Goal: Task Accomplishment & Management: Manage account settings

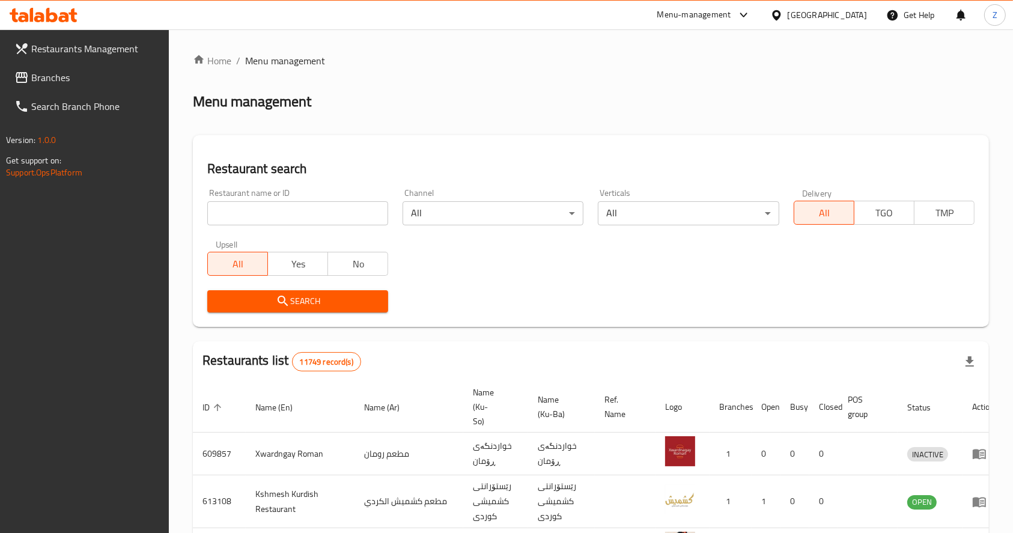
click at [264, 208] on input "search" at bounding box center [297, 213] width 181 height 24
type input "778555"
click at [346, 297] on span "Search" at bounding box center [298, 301] width 162 height 15
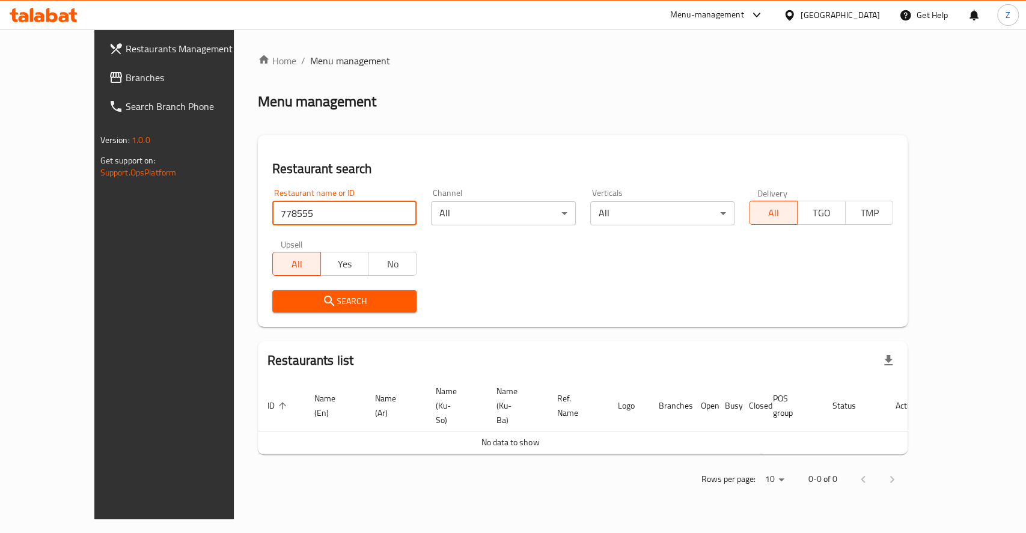
drag, startPoint x: 281, startPoint y: 208, endPoint x: 182, endPoint y: 218, distance: 99.6
click at [234, 218] on div "Home / Menu management Menu management Restaurant search Restaurant name or ID …" at bounding box center [583, 274] width 698 height 490
click at [126, 77] on span "Branches" at bounding box center [191, 77] width 130 height 14
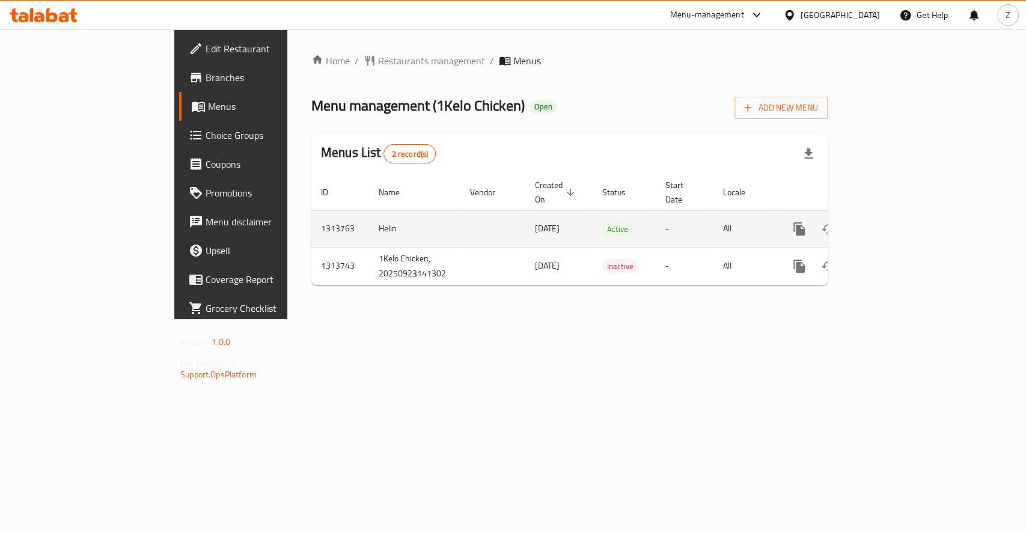
click at [891, 224] on icon "enhanced table" at bounding box center [885, 229] width 11 height 11
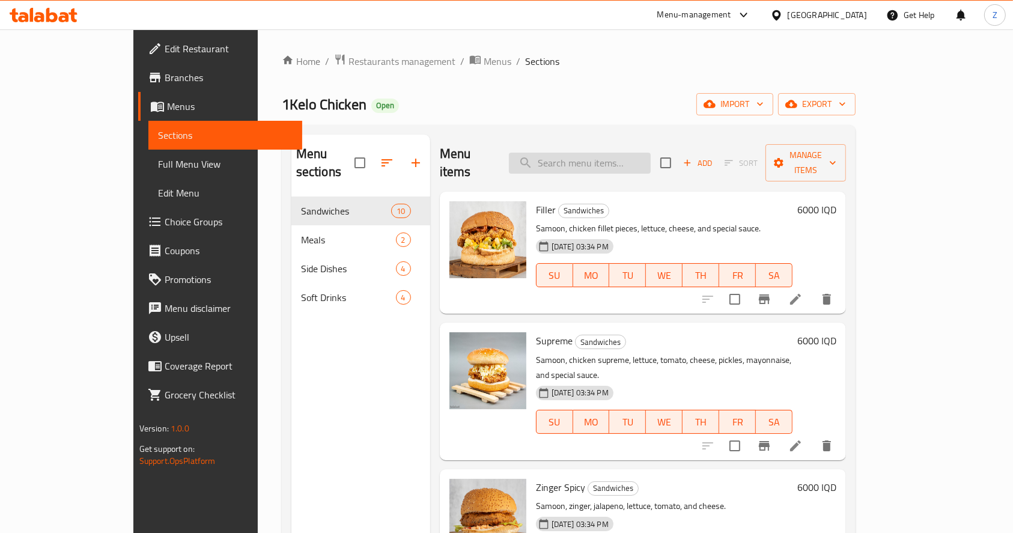
click at [609, 155] on input "search" at bounding box center [580, 163] width 142 height 21
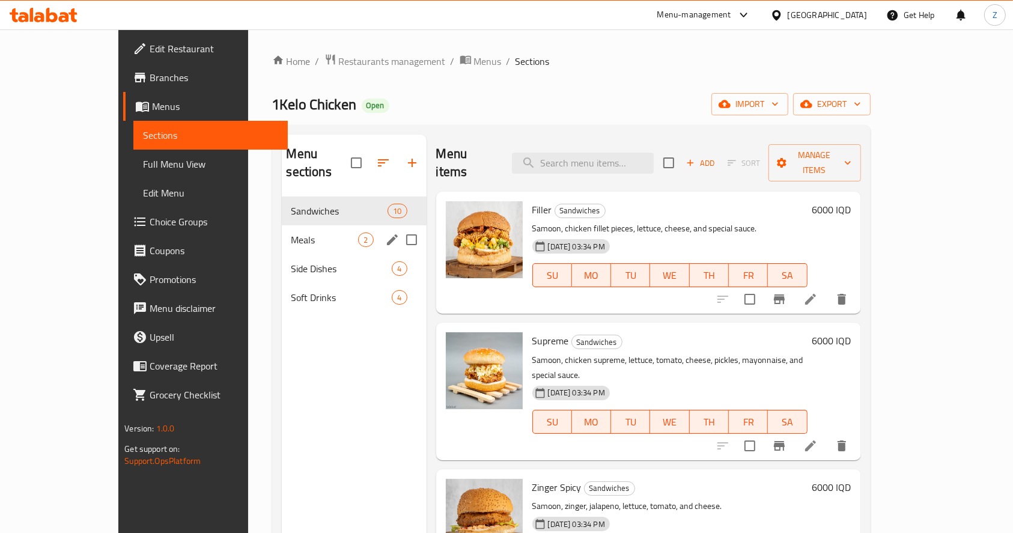
click at [291, 233] on span "Meals" at bounding box center [324, 240] width 67 height 14
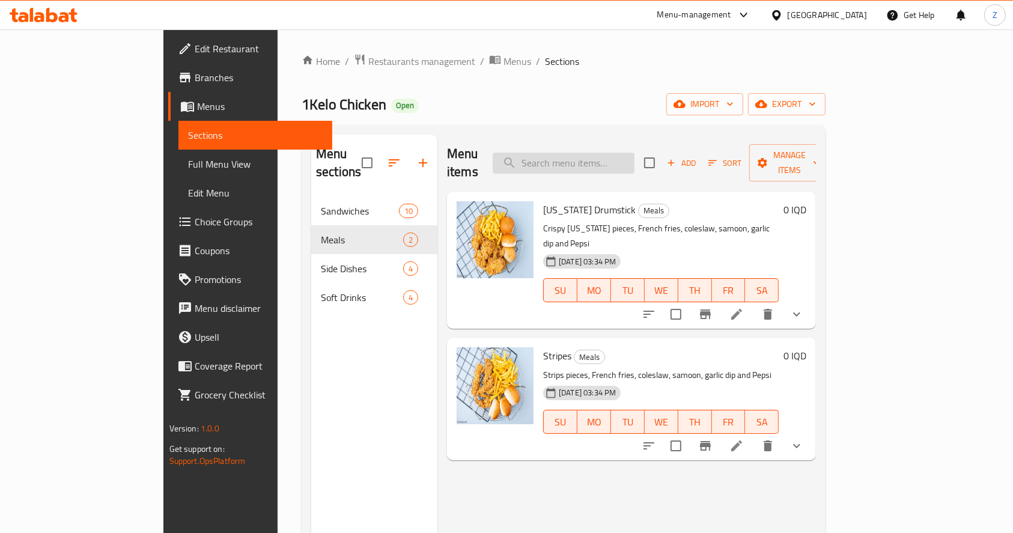
click at [615, 153] on input "search" at bounding box center [564, 163] width 142 height 21
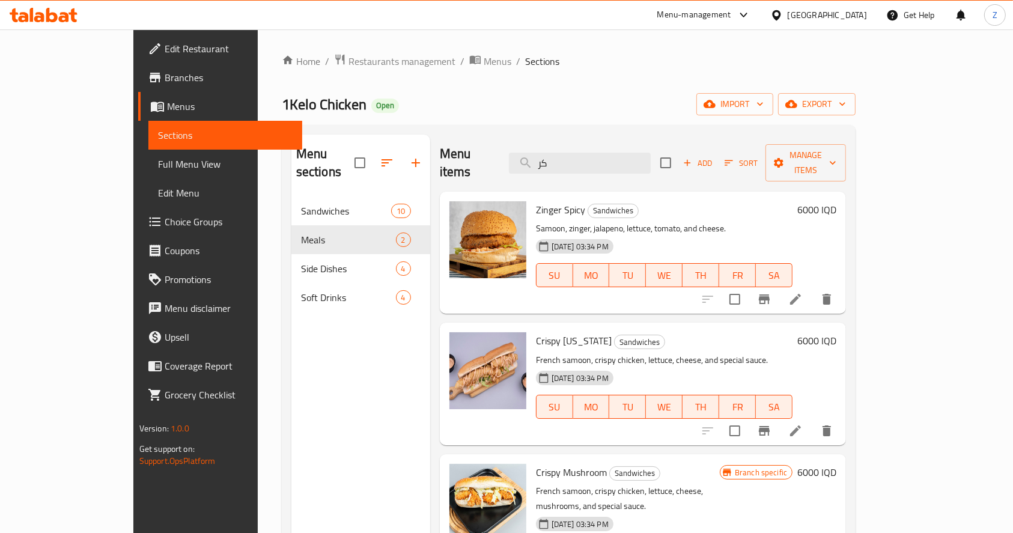
type input "كر"
click at [812, 423] on li at bounding box center [796, 431] width 34 height 22
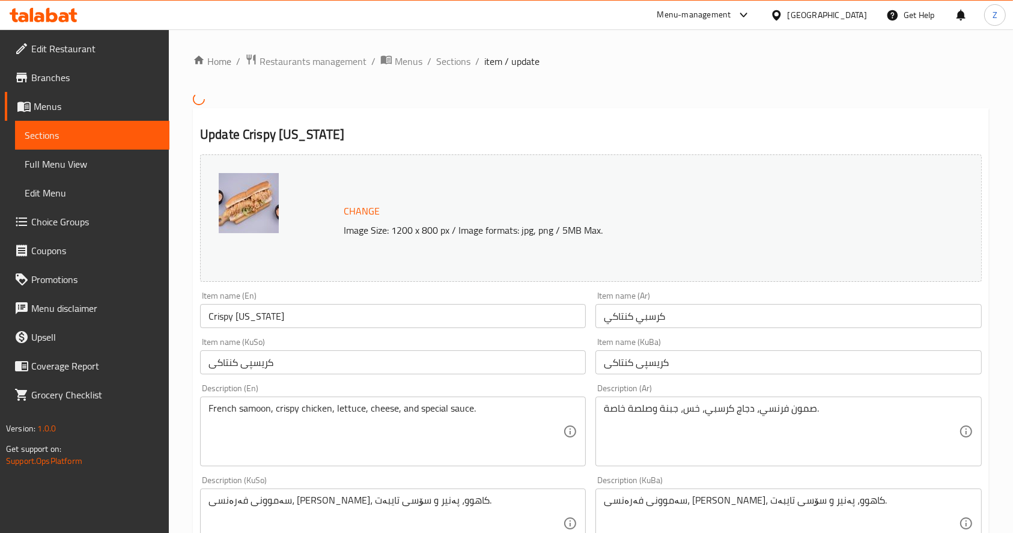
scroll to position [80, 0]
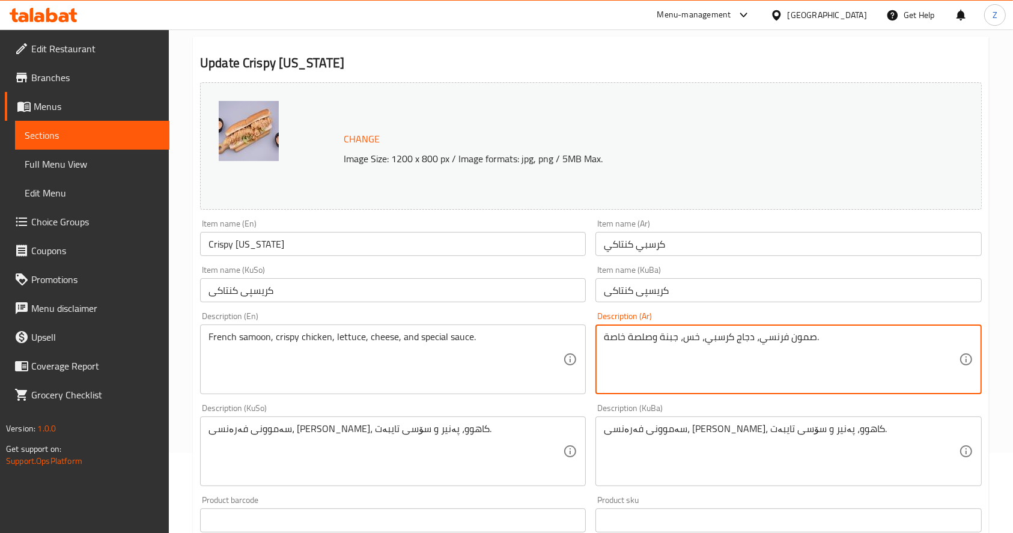
drag, startPoint x: 754, startPoint y: 336, endPoint x: 702, endPoint y: 339, distance: 52.4
click at [614, 340] on textarea "صمون فرنسي،كنتاكي عصا الطبل، خس، [GEOGRAPHIC_DATA] وصلصة خاصة." at bounding box center [781, 359] width 354 height 57
type textarea "صمون فرنسي،كنتاكي عصا الطبل، خس، [GEOGRAPHIC_DATA] وصلصة خاصة."
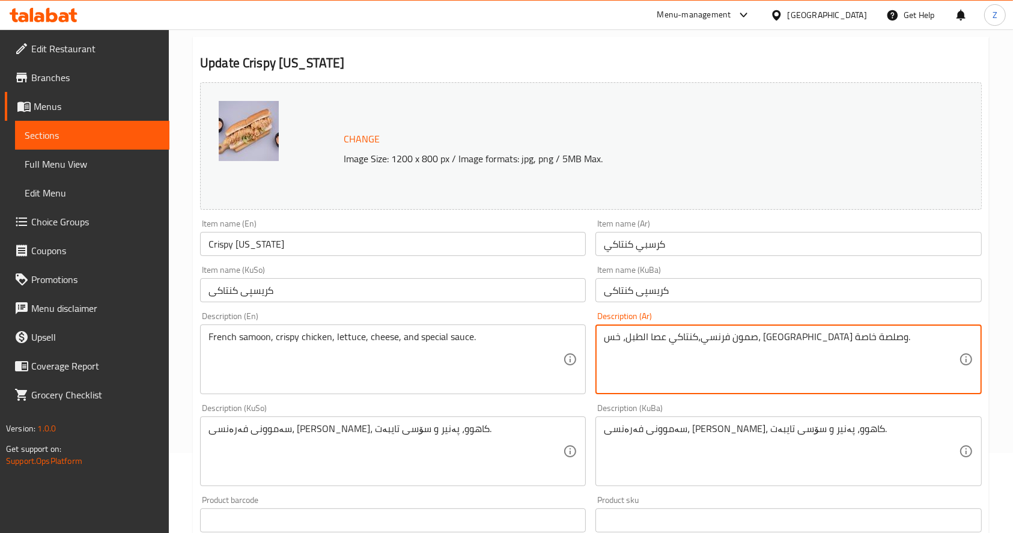
click at [442, 331] on textarea "French samoon, crispy chicken, lettuce, cheese, and special sauce." at bounding box center [385, 359] width 354 height 57
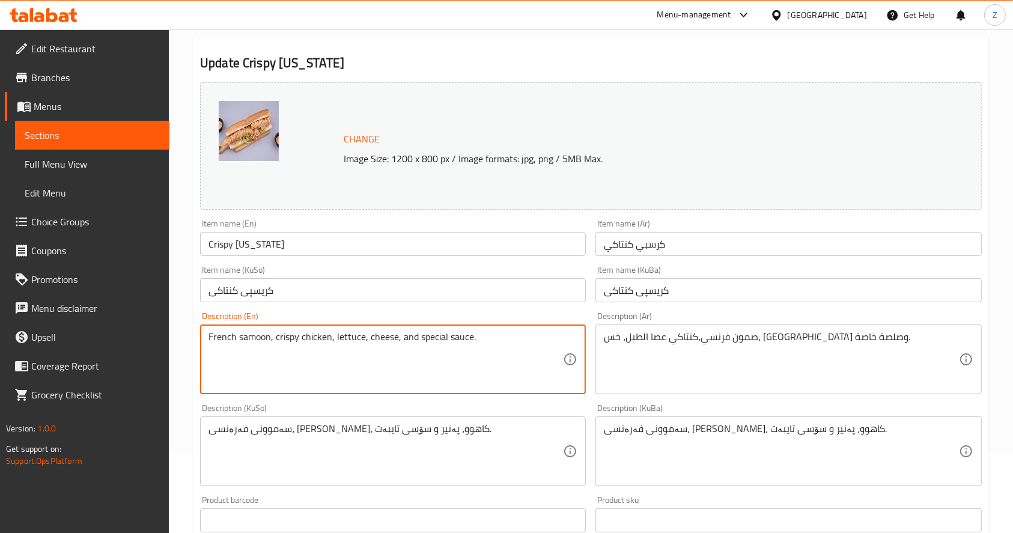
click at [442, 331] on textarea "French samoon, crispy chicken, lettuce, cheese, and special sauce." at bounding box center [385, 359] width 354 height 57
paste textarea "bread, [US_STATE] drumstick, lettuce, cheese"
click at [444, 356] on textarea "French bread, [US_STATE] drumstick, lettuce, cheese and special sauce." at bounding box center [385, 359] width 354 height 57
type textarea "French bread, [US_STATE] drumstick, lettuce, cheese and special sauce."
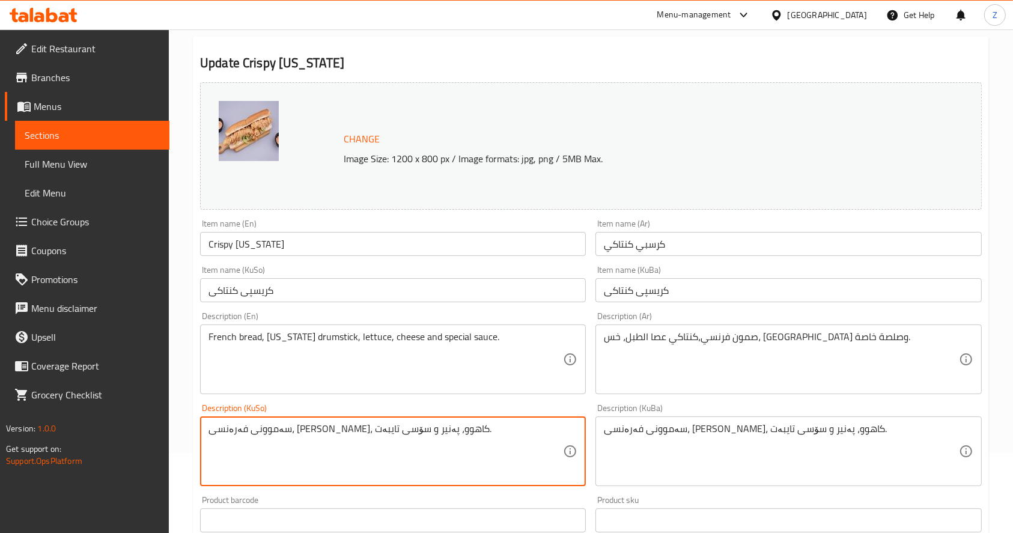
click at [336, 440] on textarea "سەموونی فەرەنسی، [PERSON_NAME]، کاهوو، پەنیر و سۆسی تایبەت." at bounding box center [385, 451] width 354 height 57
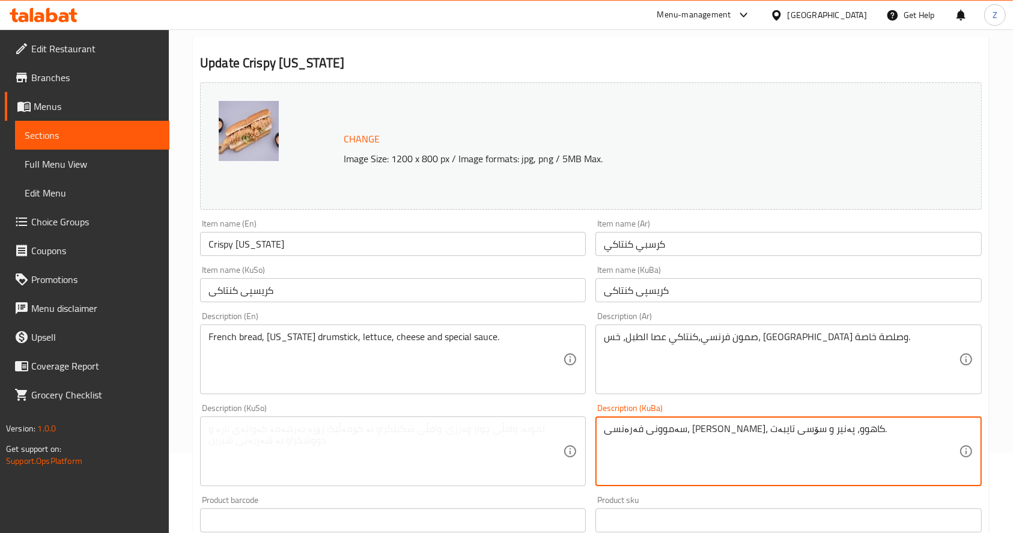
click at [684, 429] on textarea "سەموونی فەرەنسی، [PERSON_NAME]، کاهوو، پەنیر و سۆسی تایبەت." at bounding box center [781, 451] width 354 height 57
click at [413, 432] on textarea at bounding box center [385, 451] width 354 height 57
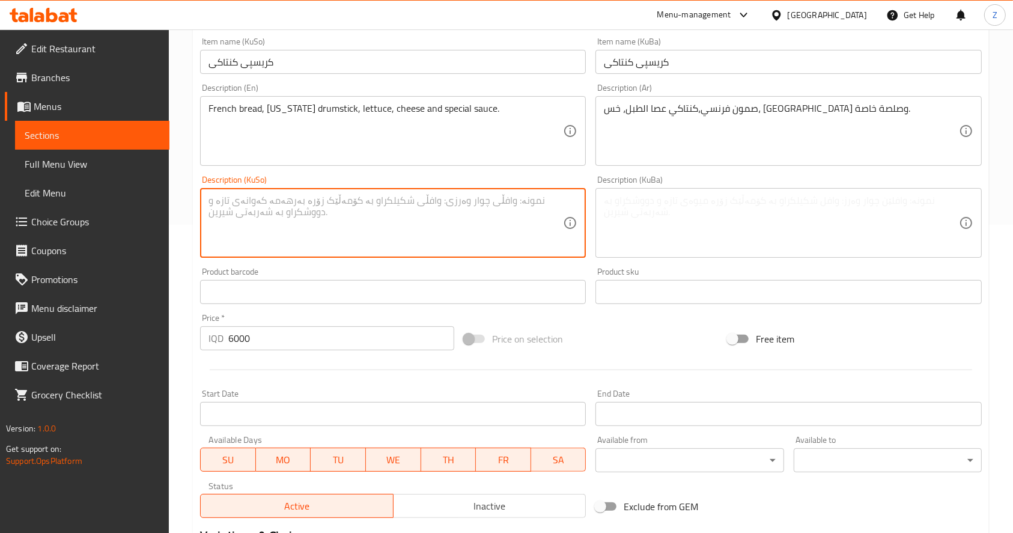
scroll to position [471, 0]
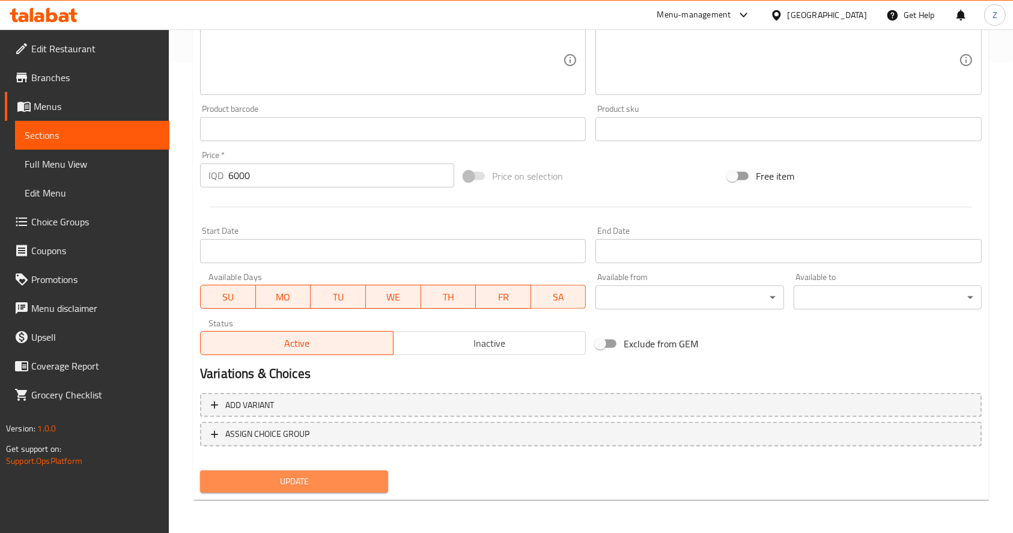
click at [329, 477] on span "Update" at bounding box center [294, 481] width 169 height 15
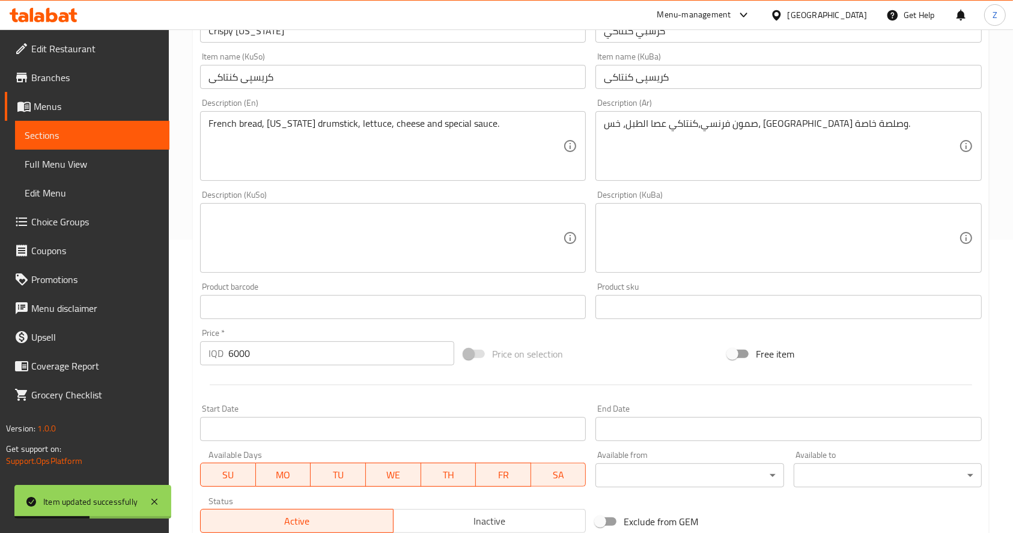
scroll to position [0, 0]
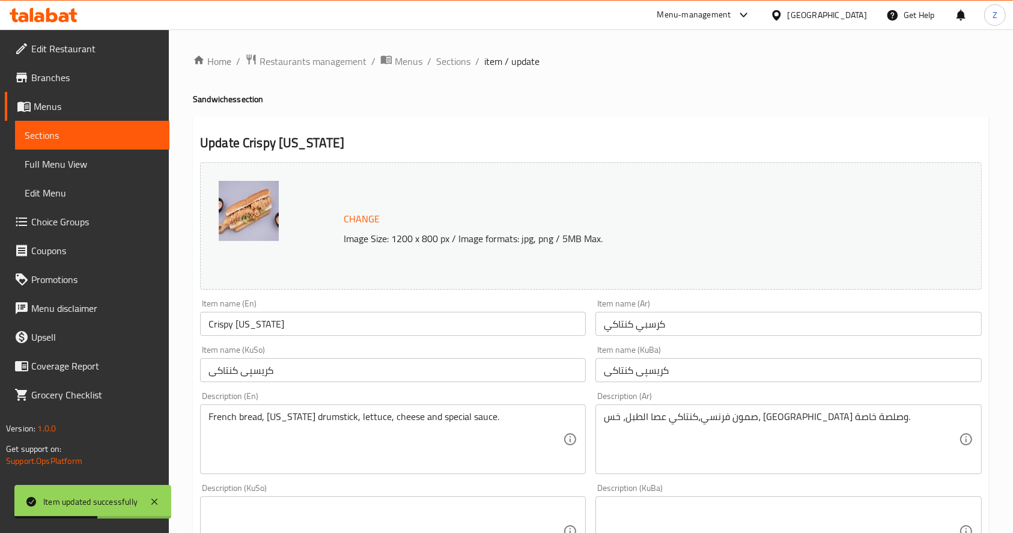
drag, startPoint x: 450, startPoint y: 65, endPoint x: 450, endPoint y: 73, distance: 7.8
click at [451, 65] on span "Sections" at bounding box center [453, 61] width 34 height 14
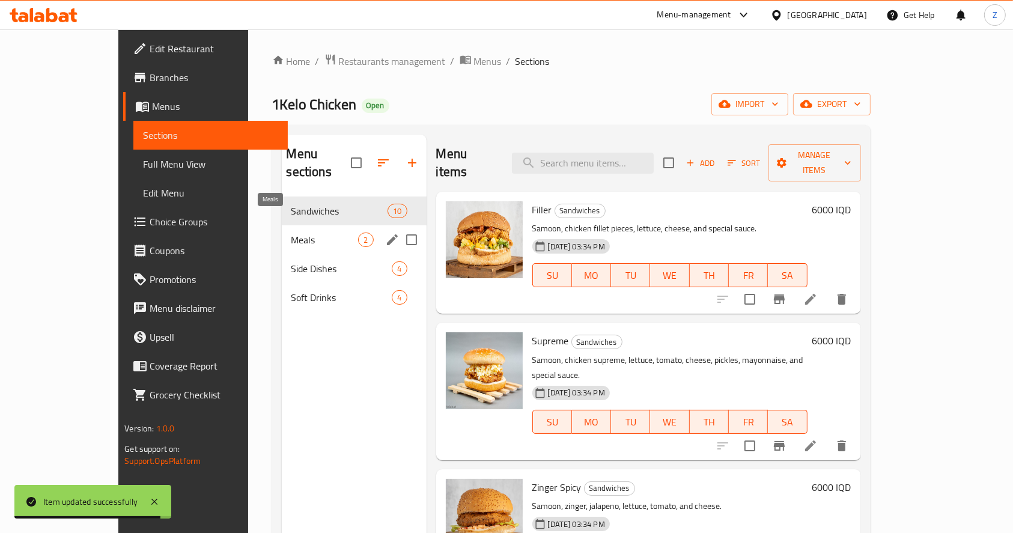
click at [291, 233] on span "Meals" at bounding box center [324, 240] width 67 height 14
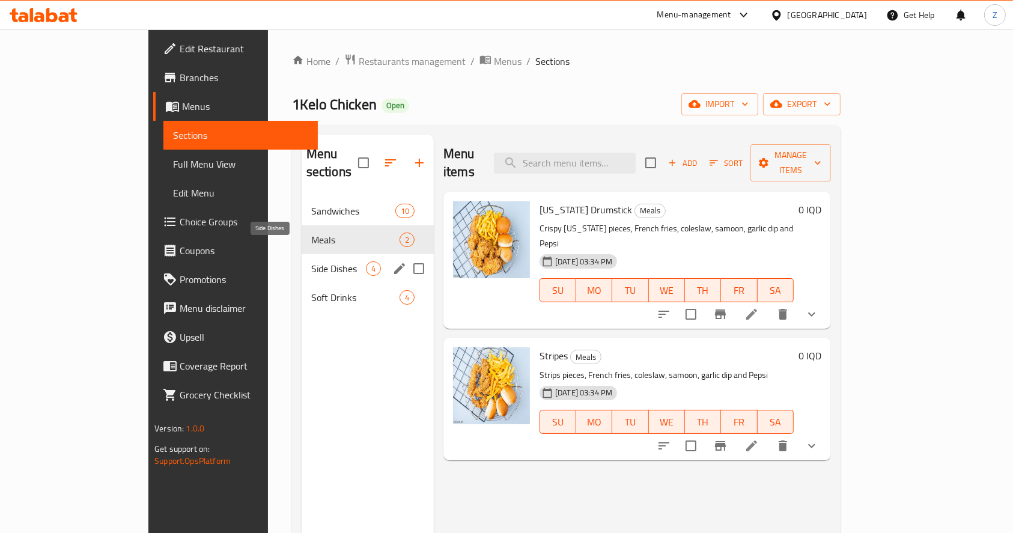
click at [311, 261] on span "Side Dishes" at bounding box center [338, 268] width 55 height 14
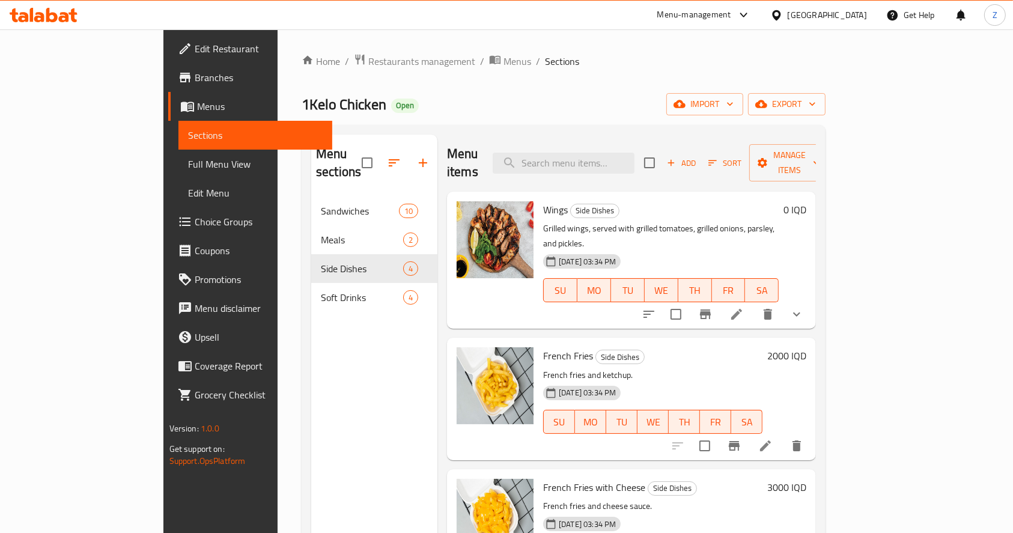
scroll to position [22, 0]
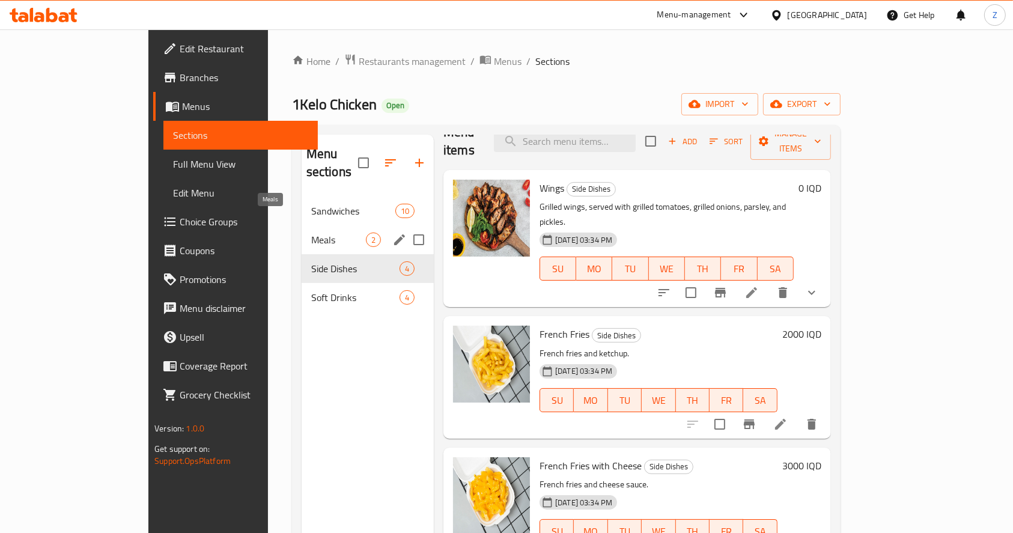
click at [311, 233] on span "Meals" at bounding box center [338, 240] width 55 height 14
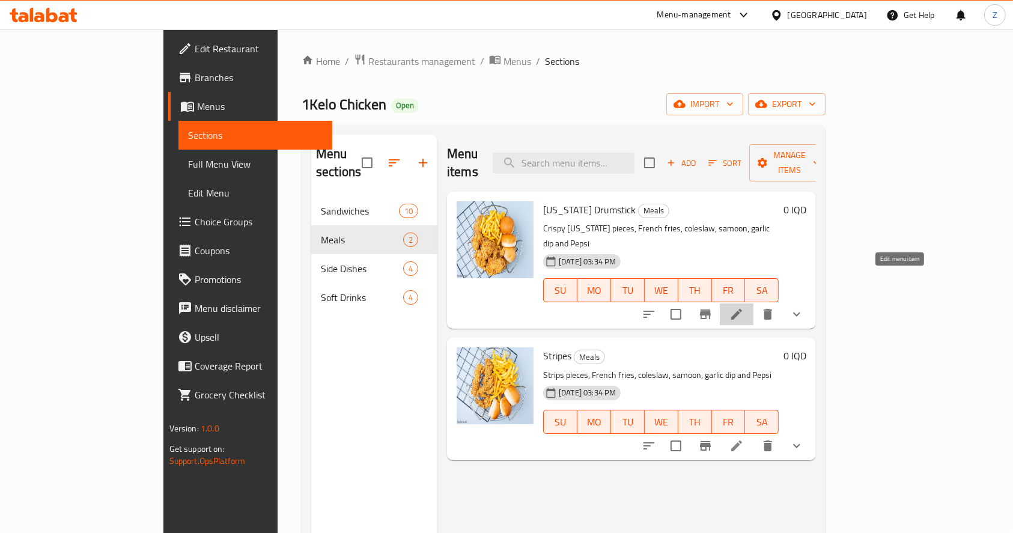
click at [742, 309] on icon at bounding box center [736, 314] width 11 height 11
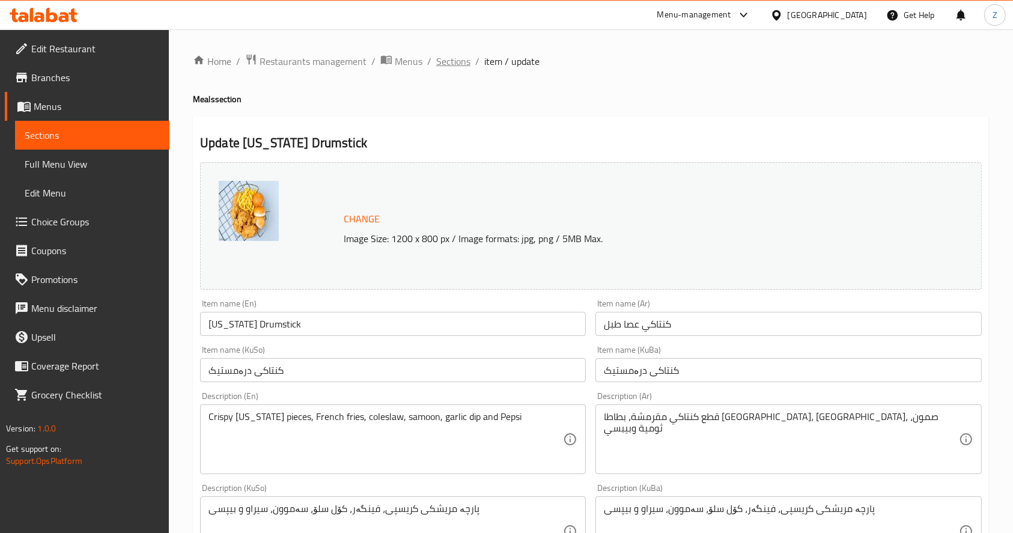
click at [465, 60] on span "Sections" at bounding box center [453, 61] width 34 height 14
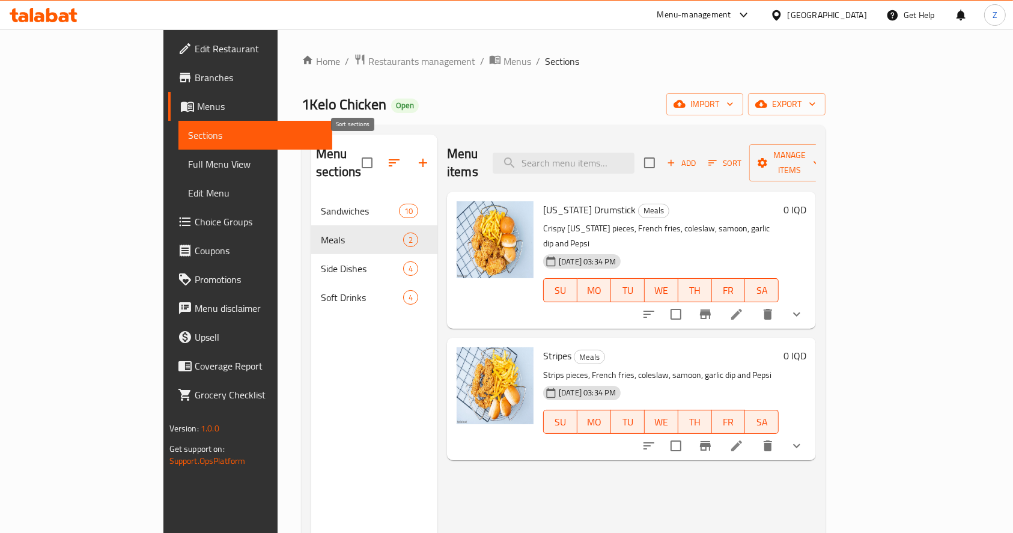
click at [387, 157] on icon "button" at bounding box center [394, 163] width 14 height 14
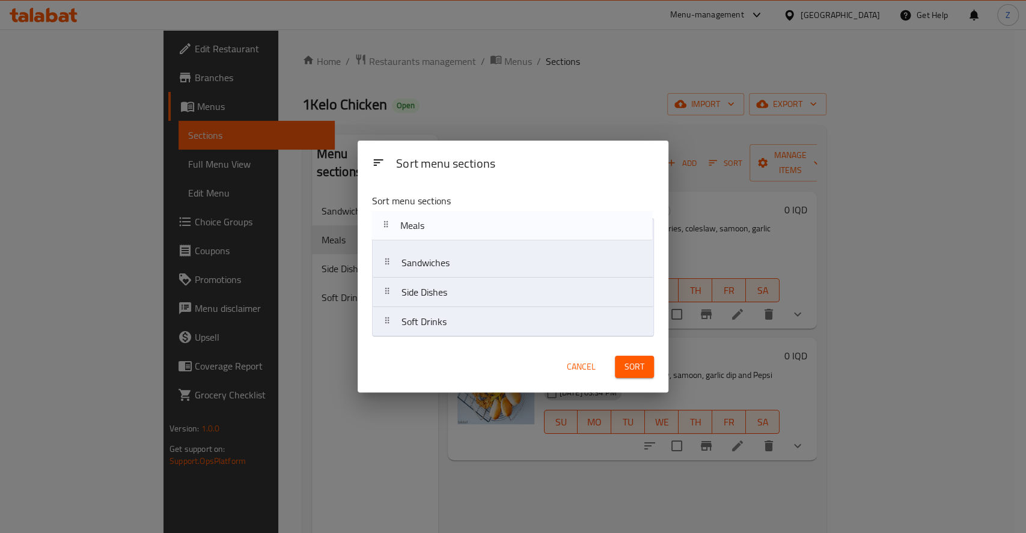
drag, startPoint x: 486, startPoint y: 274, endPoint x: 484, endPoint y: 233, distance: 40.9
click at [484, 233] on nav "Sandwiches Meals Side Dishes Soft Drinks" at bounding box center [513, 277] width 282 height 119
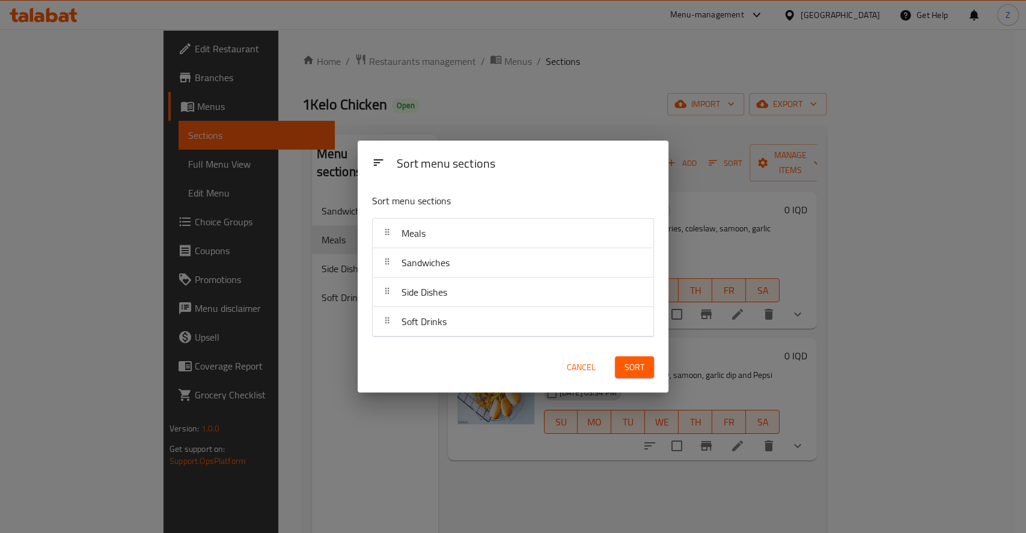
click at [634, 370] on span "Sort" at bounding box center [634, 367] width 20 height 15
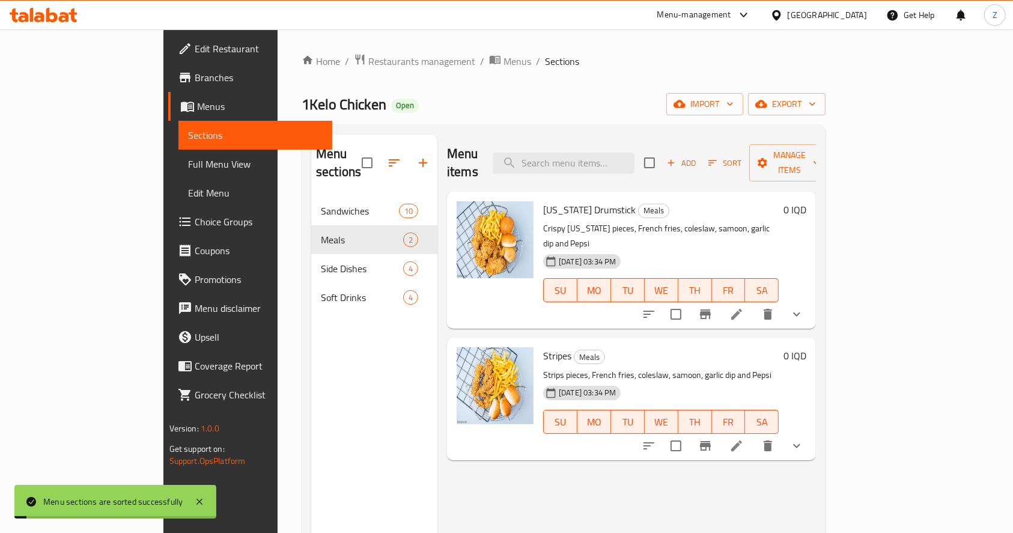
click at [322, 338] on div "Menu sections Sandwiches 10 Meals 2 Side Dishes 4 Soft Drinks 4" at bounding box center [374, 401] width 126 height 533
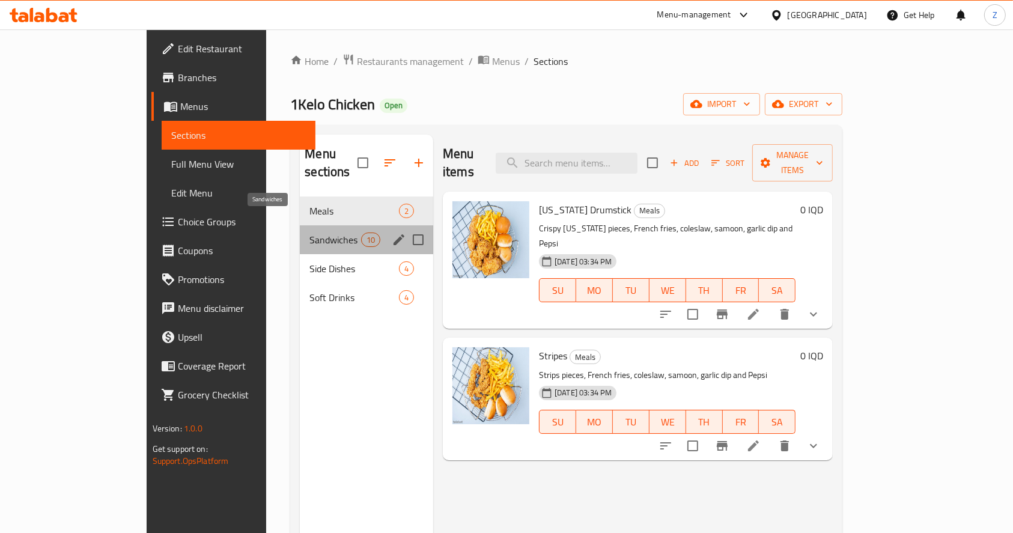
click at [309, 233] on span "Sandwiches" at bounding box center [334, 240] width 51 height 14
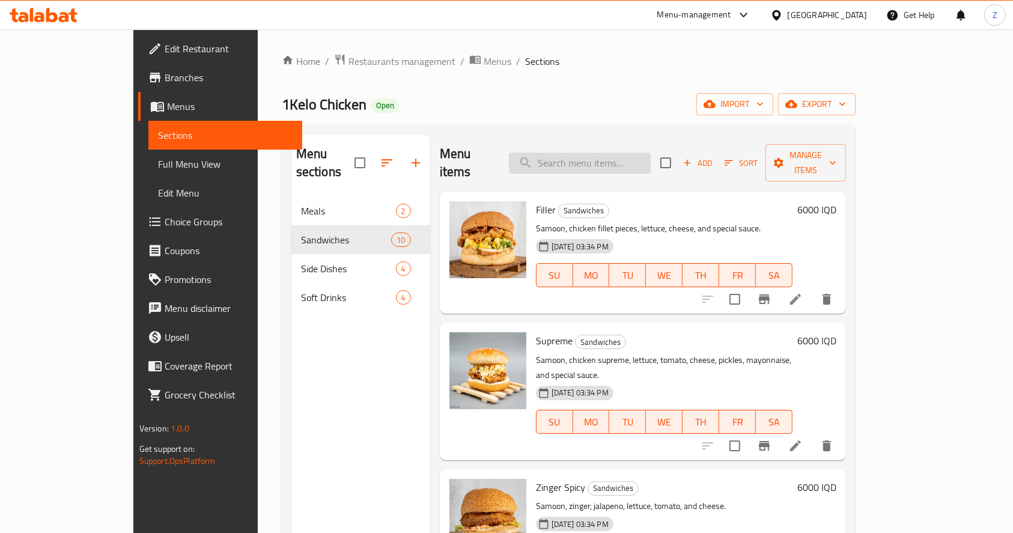
click at [651, 156] on input "search" at bounding box center [580, 163] width 142 height 21
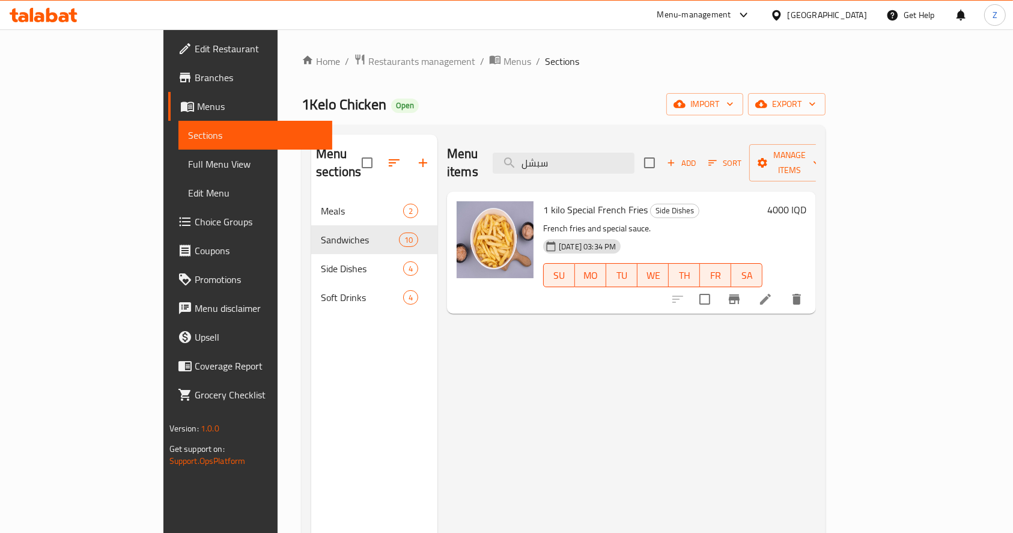
drag, startPoint x: 620, startPoint y: 153, endPoint x: 537, endPoint y: 160, distance: 83.8
click at [537, 160] on div "Menu items سبشل Add Sort Manage items" at bounding box center [631, 163] width 369 height 57
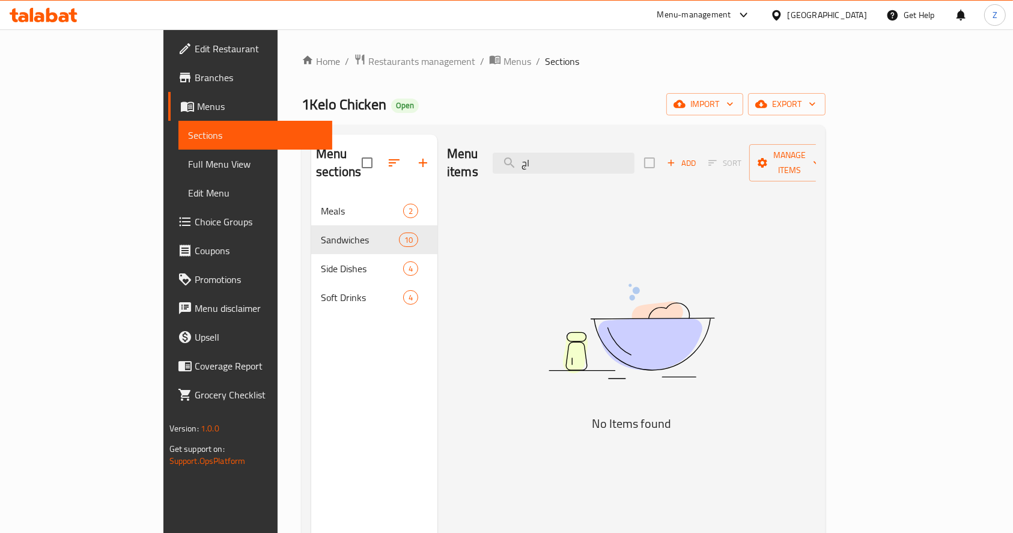
type input "ا"
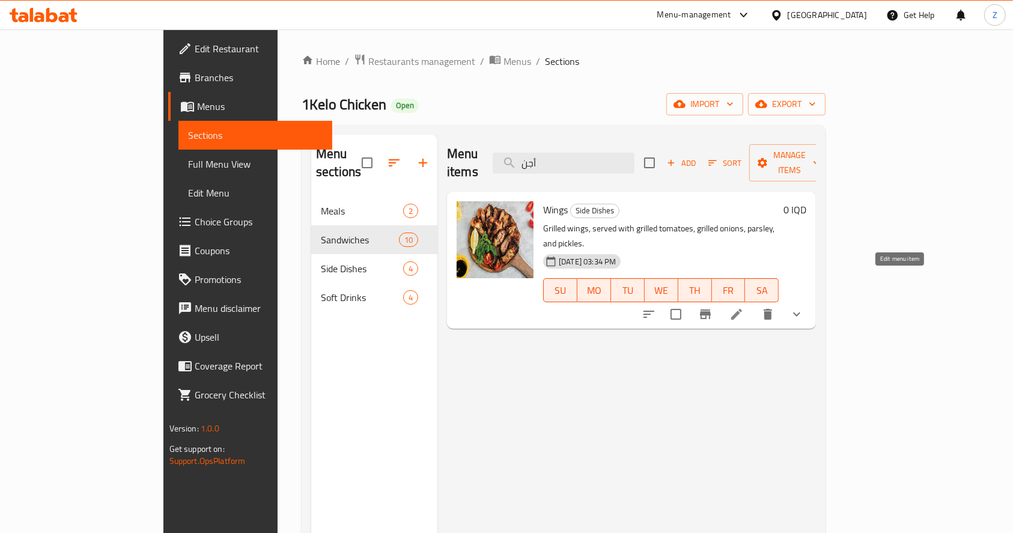
type input "أجن"
click at [744, 307] on icon at bounding box center [736, 314] width 14 height 14
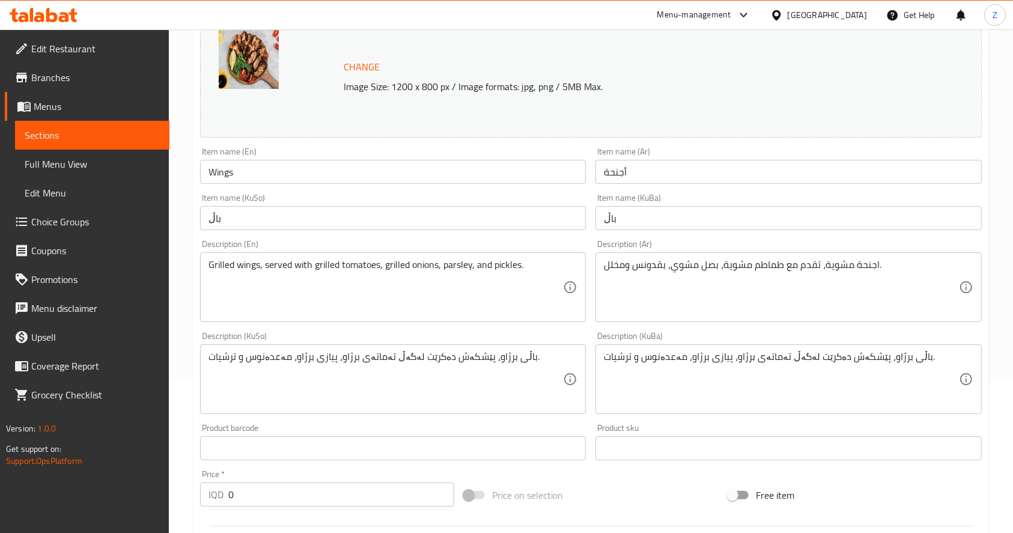
scroll to position [160, 0]
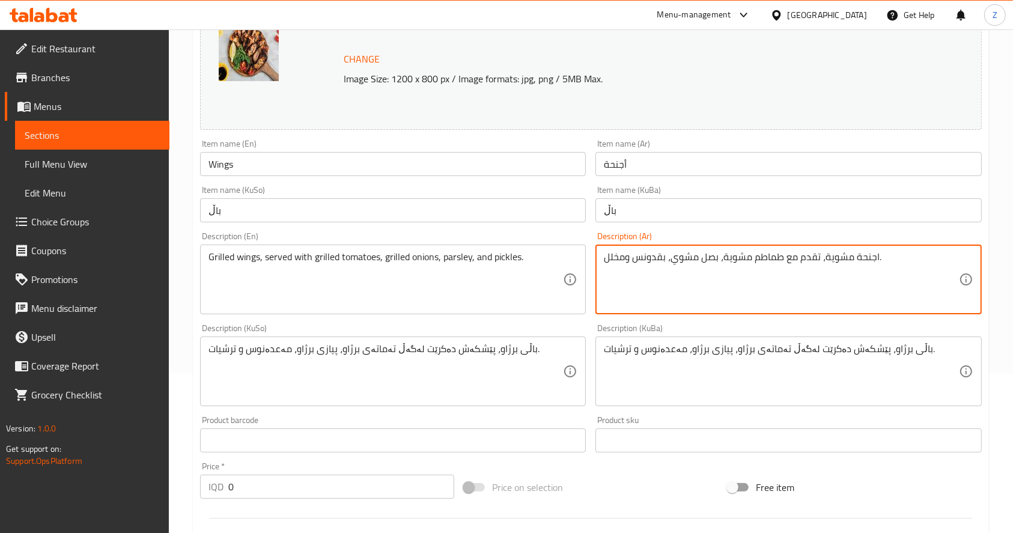
click at [787, 260] on textarea "اجنحة مشوية، تقدم مع طماطم مشوية، بصل مشوي، بقدونس ومخلل." at bounding box center [781, 279] width 354 height 57
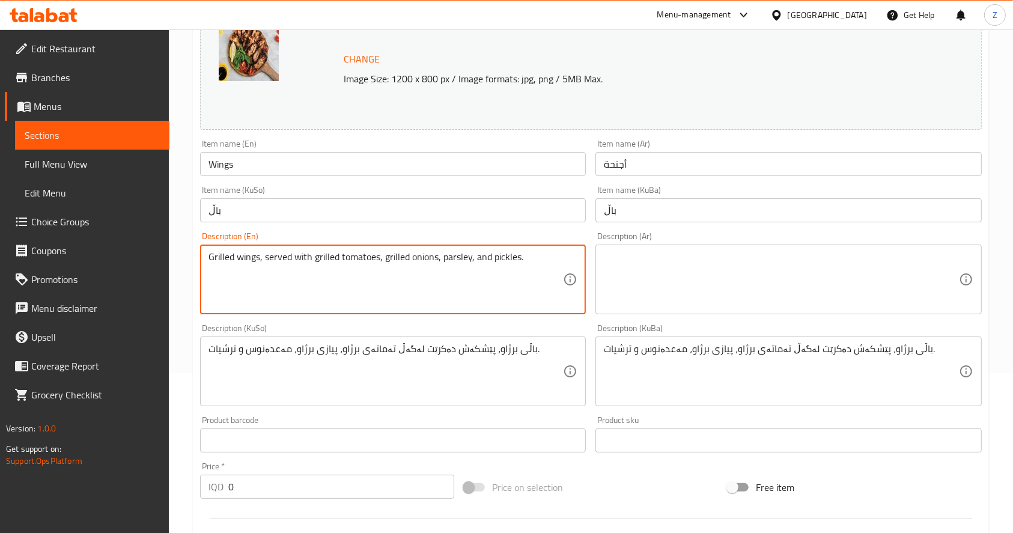
click at [466, 262] on textarea "Grilled wings, served with grilled tomatoes, grilled onions, parsley, and pickl…" at bounding box center [385, 279] width 354 height 57
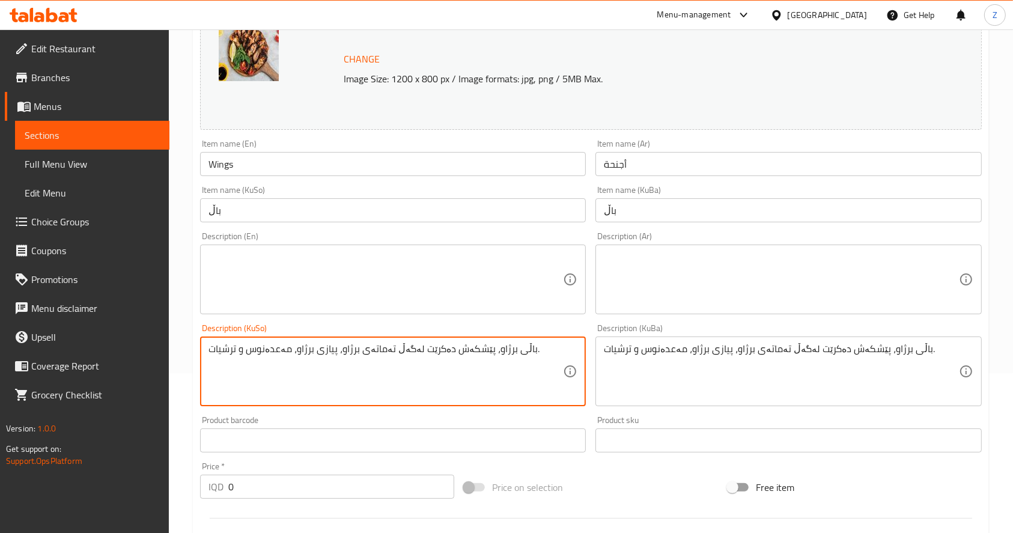
click at [479, 346] on textarea "باڵی برژاو، پێشکەش دەکرێت لەگەڵ تەماتەی برژاو، پیازی برژاو، مەعدەنوس و ترشیات." at bounding box center [385, 371] width 354 height 57
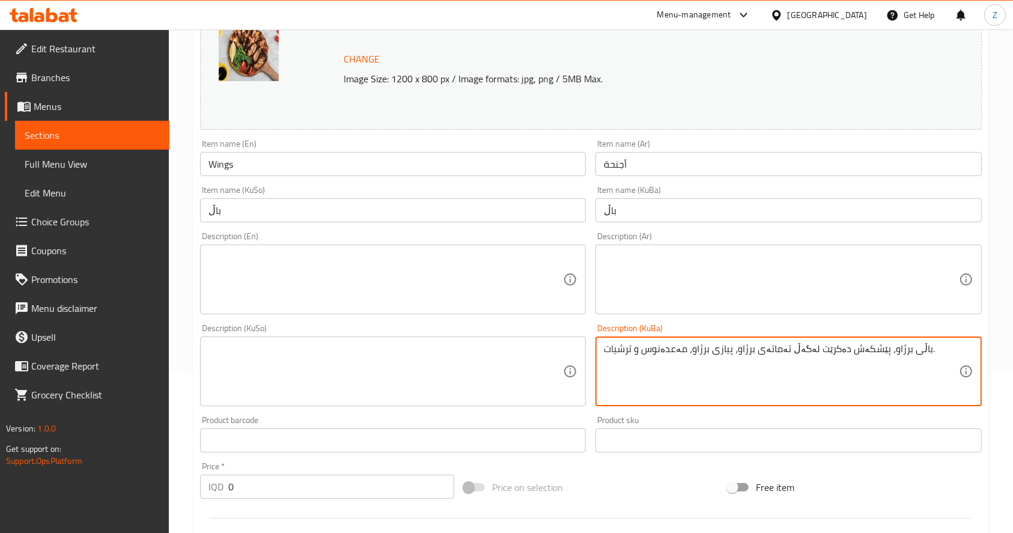
click at [652, 348] on textarea "باڵی برژاو، پێشکەش دەکرێت لەگەڵ تەماتەی برژاو، پیازی برژاو، مەعدەنوس و ترشیات." at bounding box center [781, 371] width 354 height 57
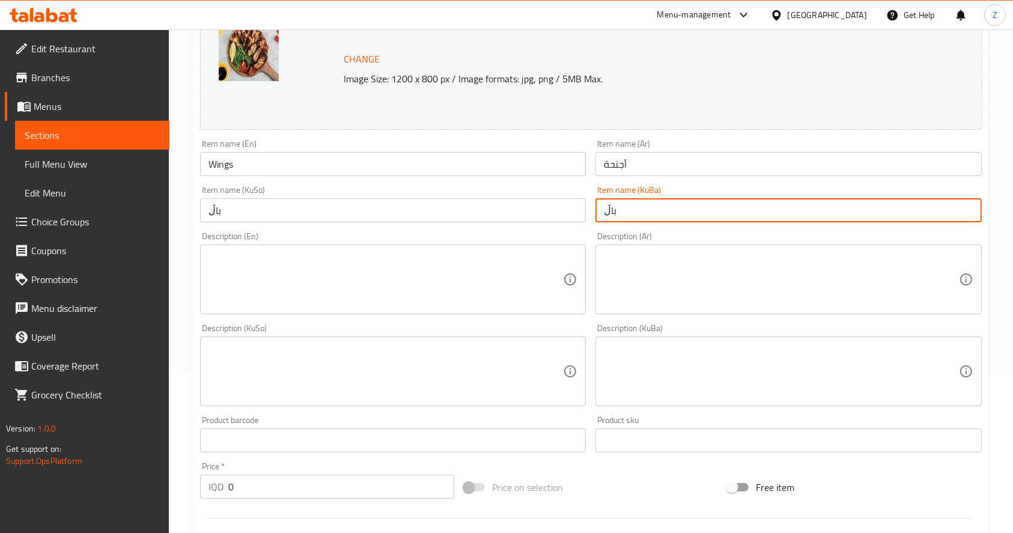
drag, startPoint x: 628, startPoint y: 210, endPoint x: 586, endPoint y: 209, distance: 42.7
click at [594, 214] on div "Item name (KuBa) باڵ Item name (KuBa)" at bounding box center [788, 204] width 395 height 46
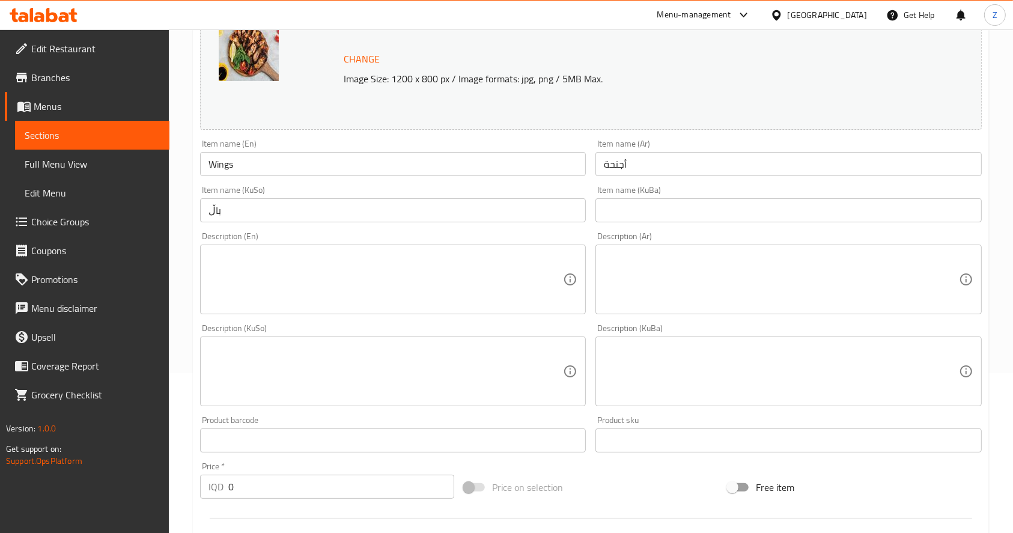
click at [645, 245] on div "Description (Ar)" at bounding box center [788, 280] width 386 height 70
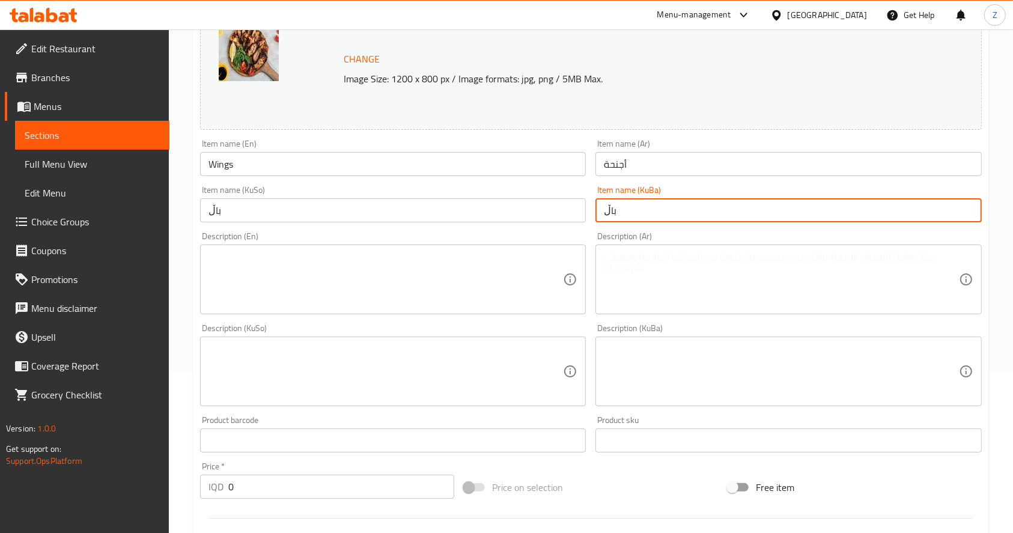
type input "باڵ"
click at [651, 263] on textarea at bounding box center [781, 279] width 354 height 57
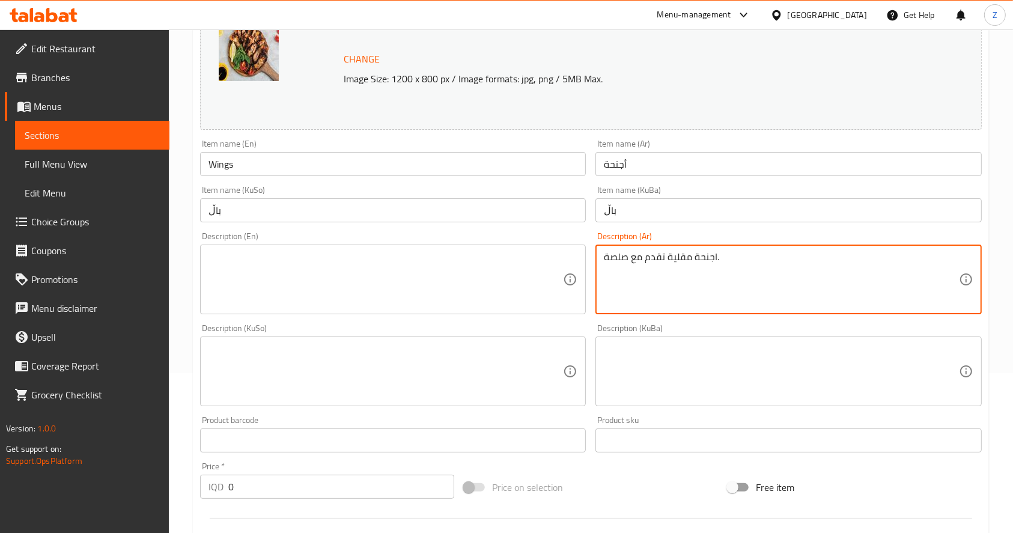
type textarea "اجنحة مقلية تقدم مع صلصة."
click at [651, 158] on input "أجنحة" at bounding box center [788, 164] width 386 height 24
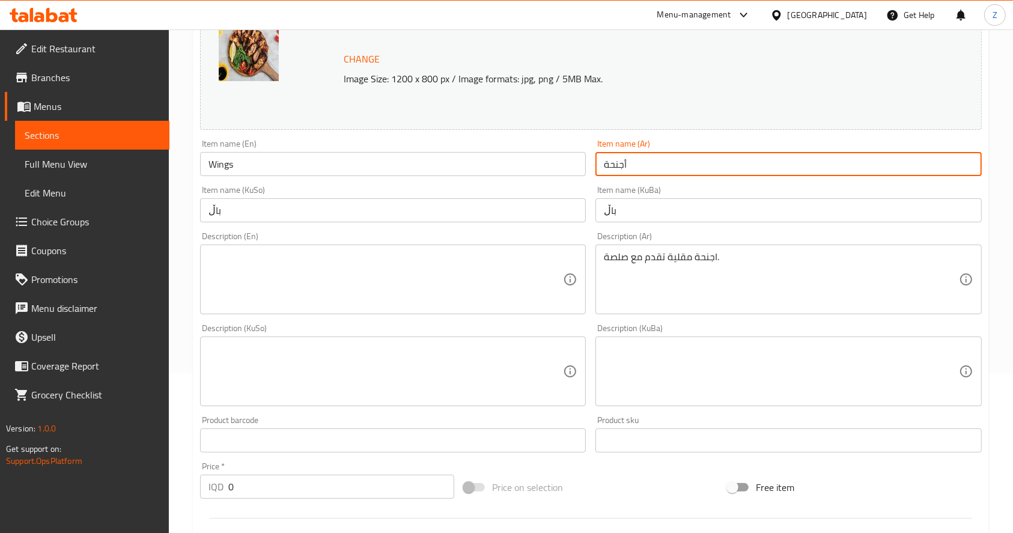
click at [651, 158] on input "أجنحة" at bounding box center [788, 164] width 386 height 24
drag, startPoint x: 668, startPoint y: 159, endPoint x: 568, endPoint y: 175, distance: 101.6
click at [567, 175] on div "Change Image Size: 1200 x 800 px / Image formats: jpg, png / 5MB Max. Item name…" at bounding box center [590, 335] width 791 height 674
type input "كنتاكي أجنحة"
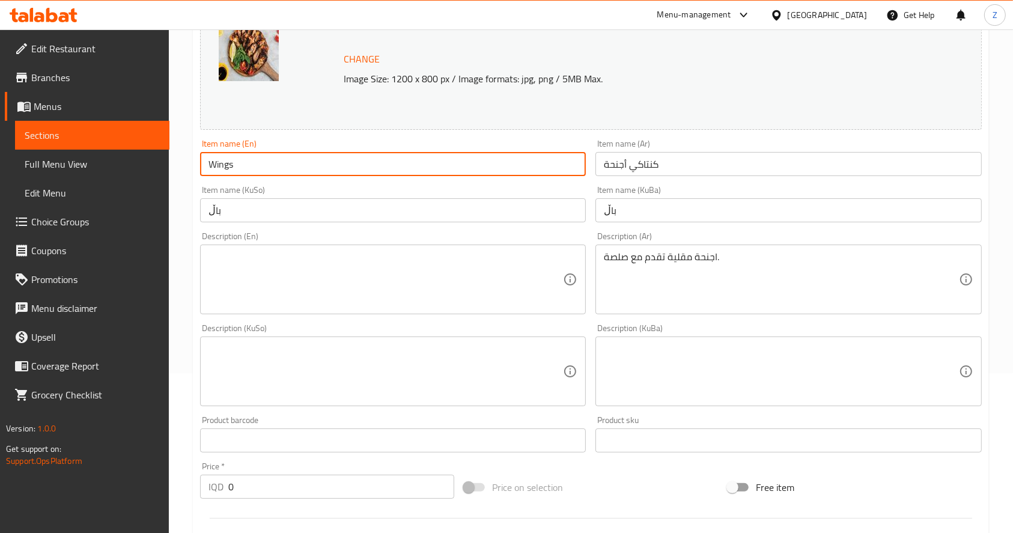
drag, startPoint x: 274, startPoint y: 156, endPoint x: 230, endPoint y: 165, distance: 44.7
click at [230, 165] on input "Wings" at bounding box center [393, 164] width 386 height 24
click at [208, 161] on input "Wings" at bounding box center [393, 164] width 386 height 24
paste input "[US_STATE] Wings"
drag, startPoint x: 273, startPoint y: 165, endPoint x: 182, endPoint y: 171, distance: 91.6
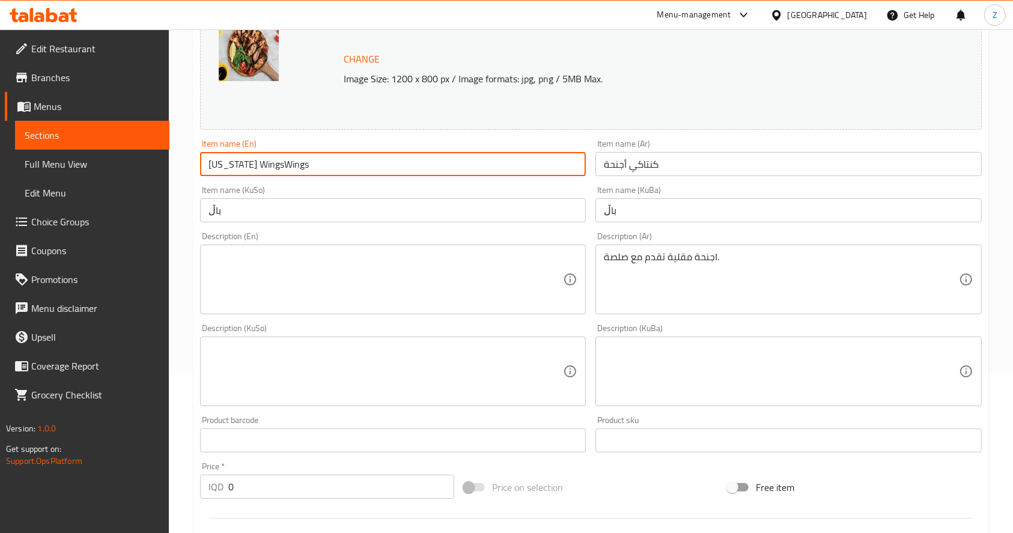
click at [182, 171] on div "Home / Restaurants management / Menus / Sections / item / update Side Dishes se…" at bounding box center [591, 371] width 844 height 1002
click at [299, 163] on input "Wings" at bounding box center [393, 164] width 386 height 24
paste input "[US_STATE] Wings"
drag, startPoint x: 276, startPoint y: 163, endPoint x: 354, endPoint y: 163, distance: 78.1
click at [354, 163] on input "Wings [US_STATE] Wings" at bounding box center [393, 164] width 386 height 24
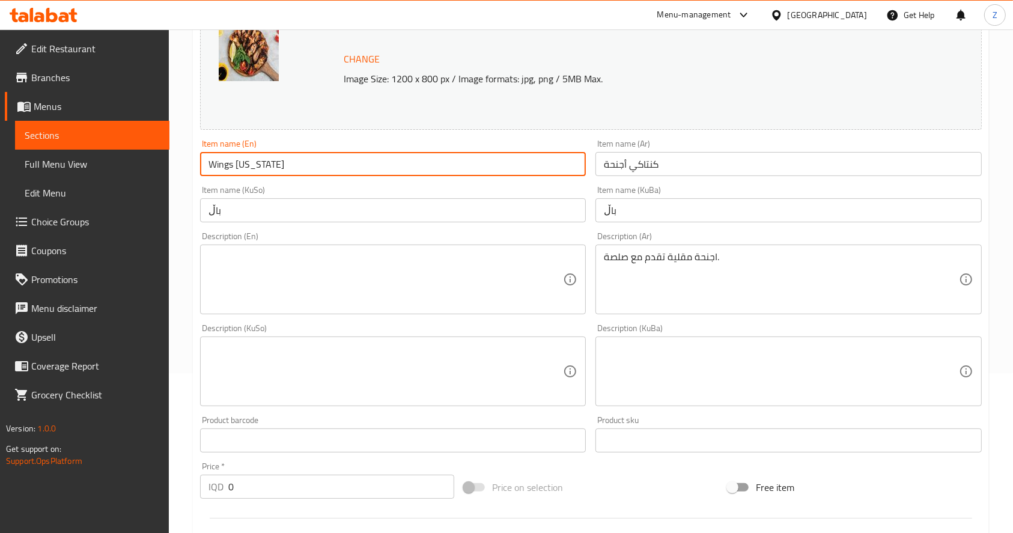
type input "Wings [US_STATE]"
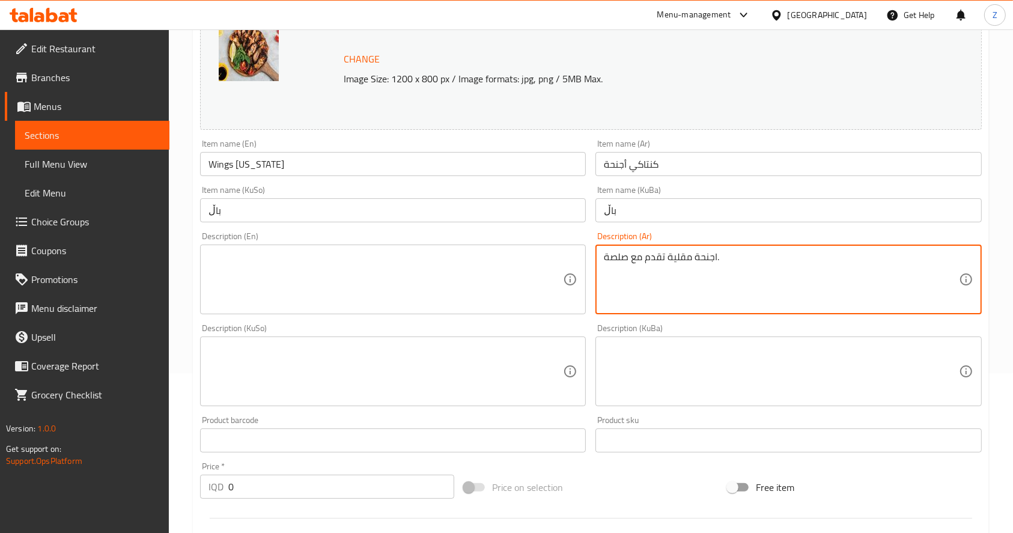
click at [657, 254] on textarea "اجنحة مقلية تقدم مع صلصة." at bounding box center [781, 279] width 354 height 57
click at [263, 248] on div "Description (En)" at bounding box center [393, 280] width 386 height 70
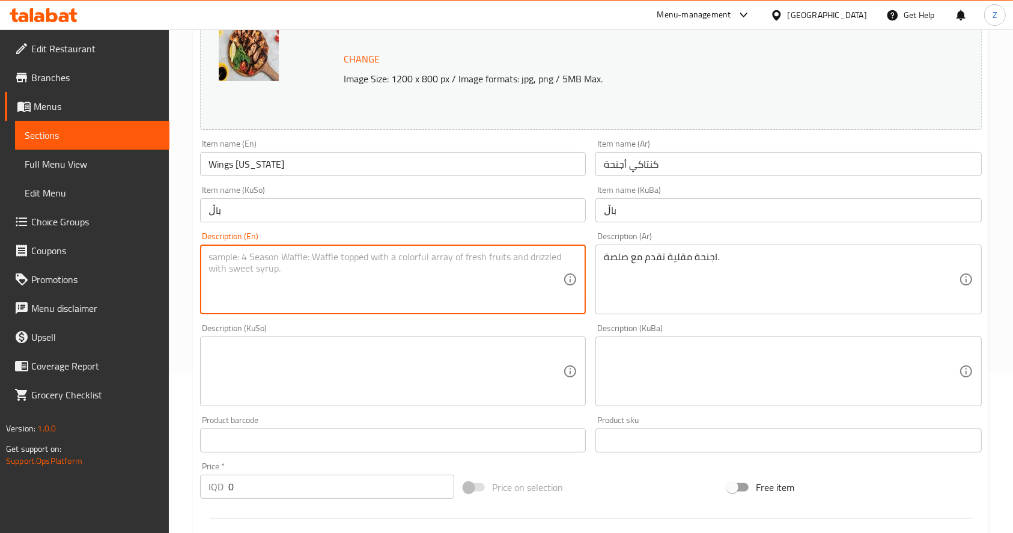
paste textarea "Fried wings served with sauce."
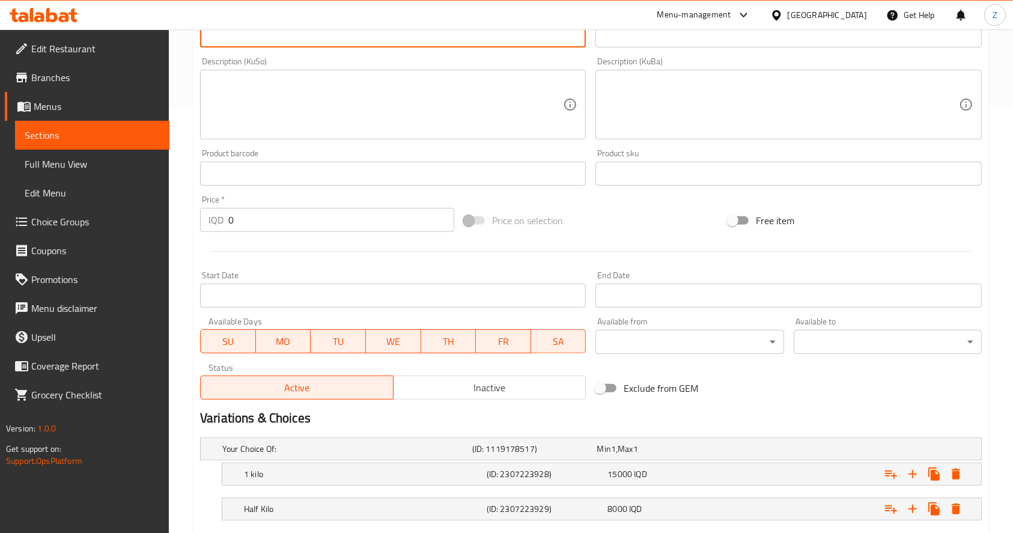
scroll to position [497, 0]
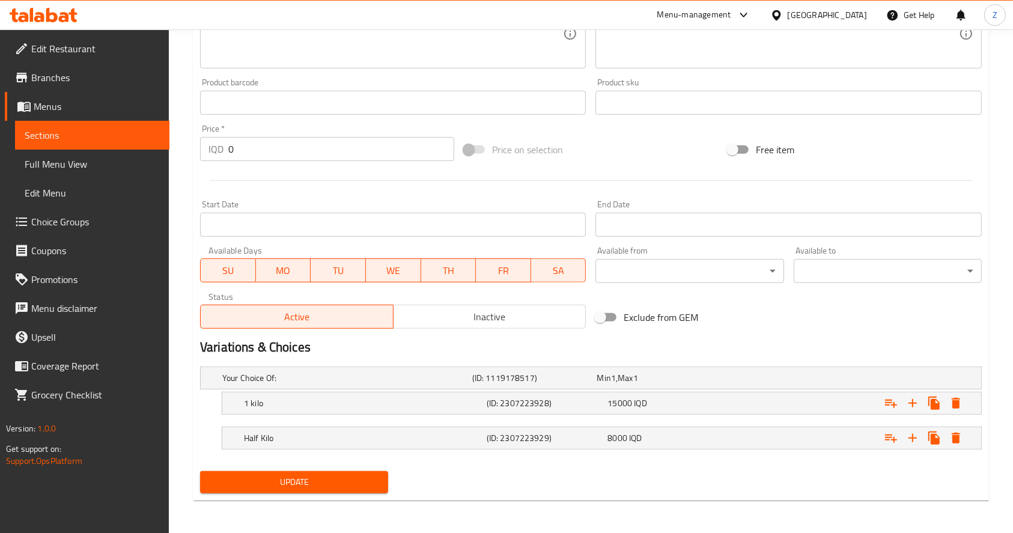
type textarea "Fried wings served with sauce."
click at [311, 475] on span "Update" at bounding box center [294, 482] width 169 height 15
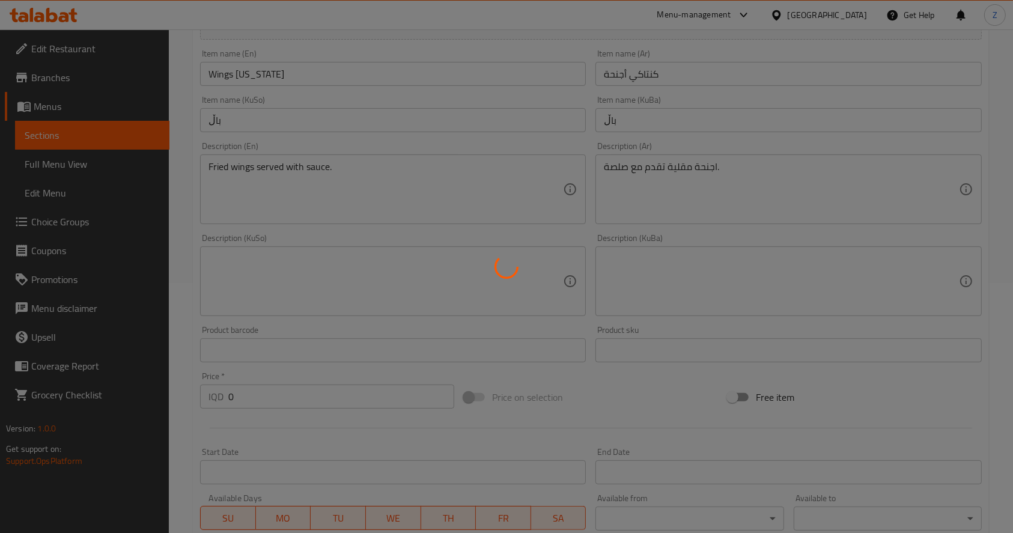
scroll to position [0, 0]
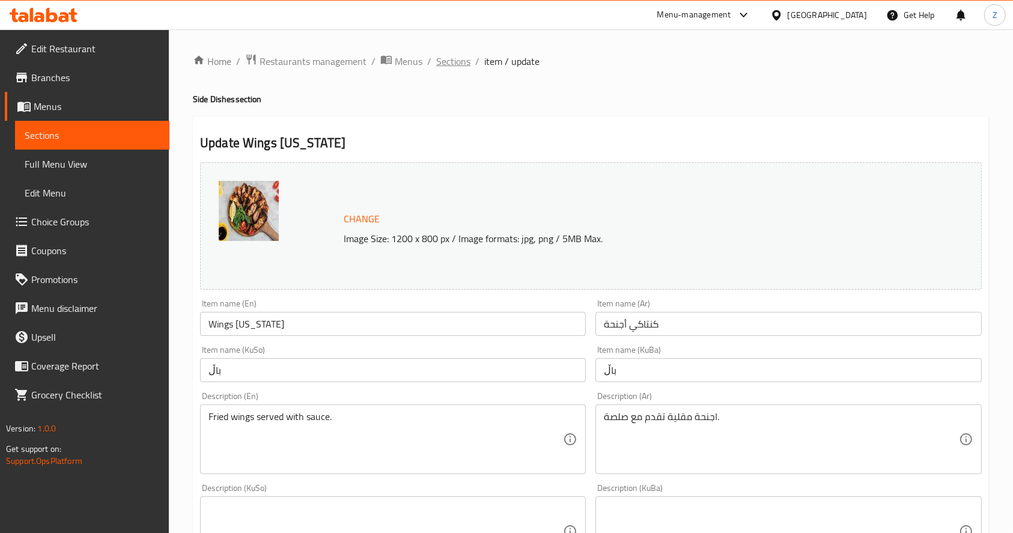
click at [450, 63] on span "Sections" at bounding box center [453, 61] width 34 height 14
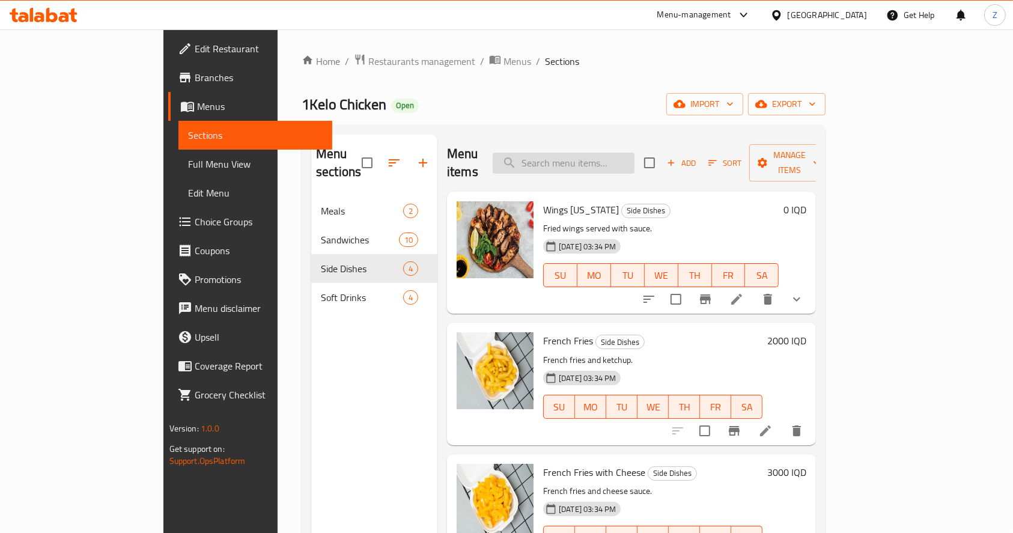
click at [588, 162] on input "search" at bounding box center [564, 163] width 142 height 21
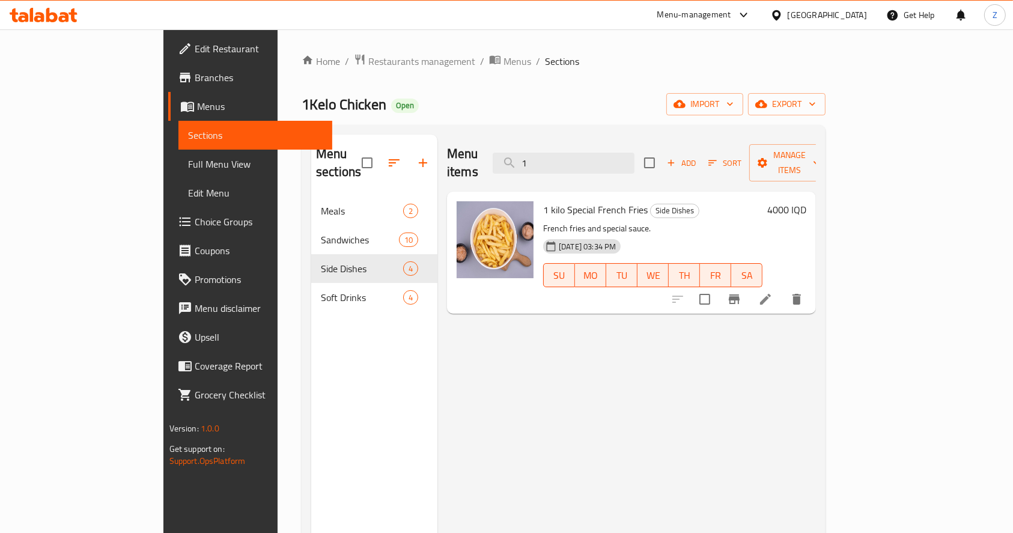
type input "1"
click at [773, 292] on icon at bounding box center [765, 299] width 14 height 14
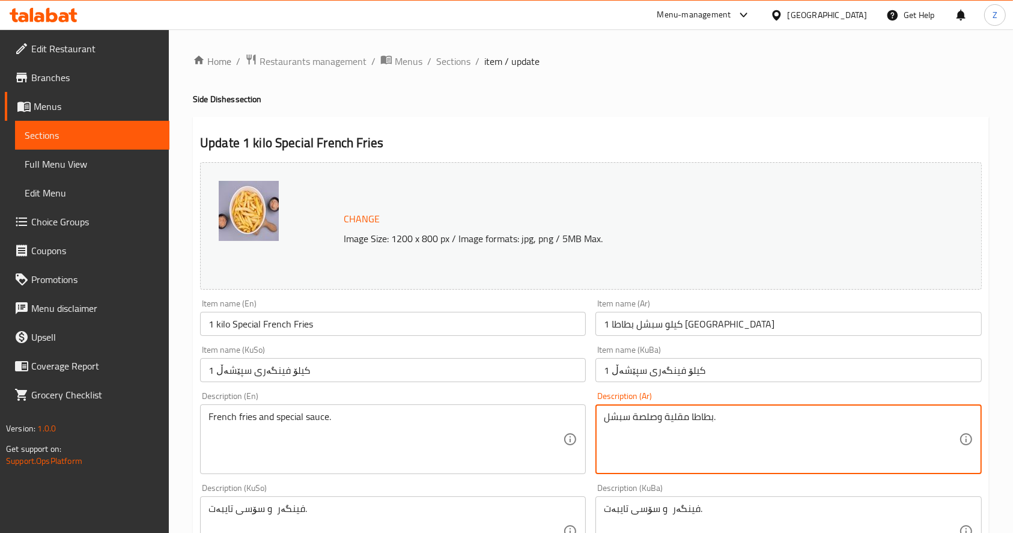
drag, startPoint x: 724, startPoint y: 418, endPoint x: 517, endPoint y: 421, distance: 207.3
type textarea "بطاطا مقلية, قطع دجاج وصلصة خاصة."
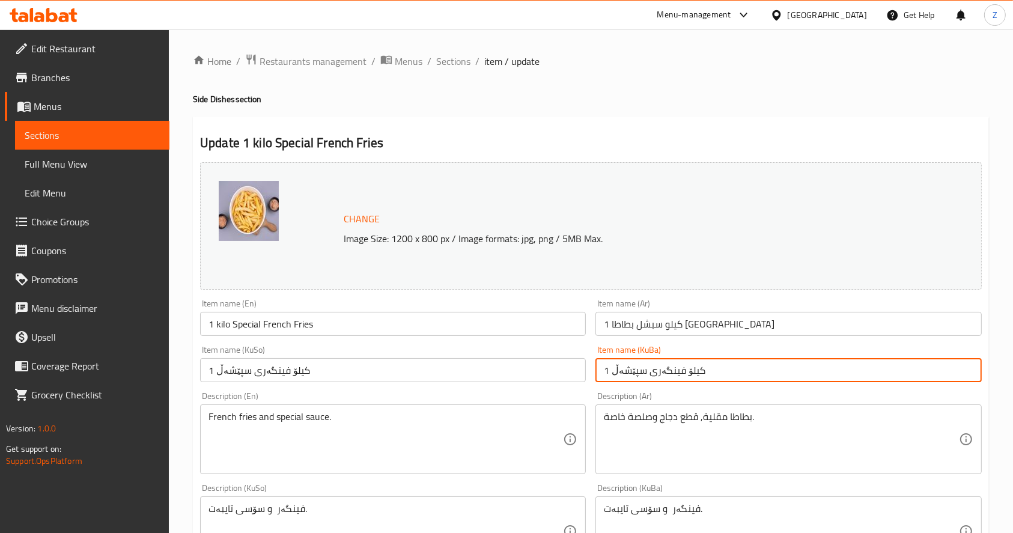
drag, startPoint x: 740, startPoint y: 362, endPoint x: 553, endPoint y: 377, distance: 187.4
click at [553, 377] on div "Change Image Size: 1200 x 800 px / Image formats: jpg, png / 5MB Max. Item name…" at bounding box center [590, 494] width 791 height 674
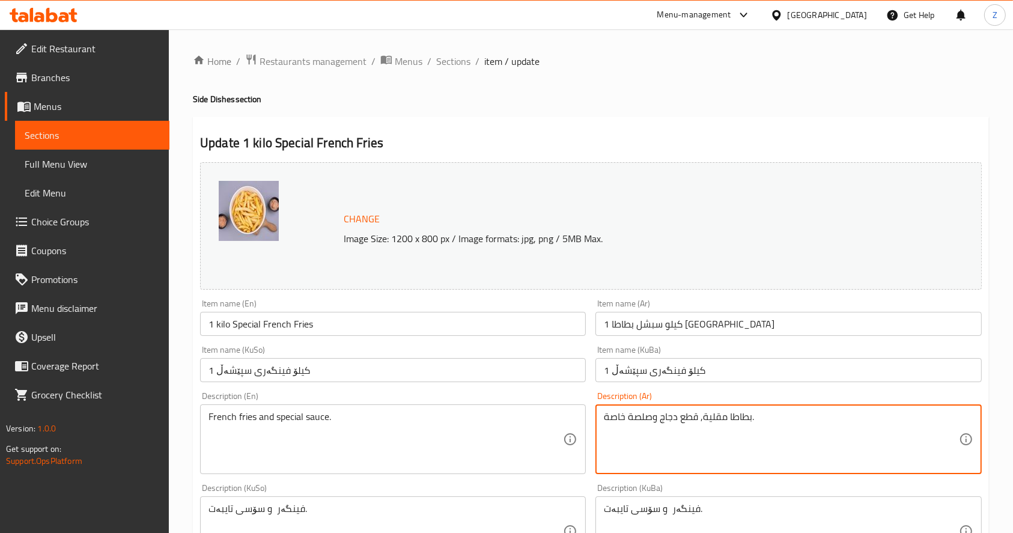
click at [710, 422] on textarea "بطاطا مقلية, قطع دجاج وصلصة خاصة." at bounding box center [781, 439] width 354 height 57
type textarea "بطاطا مقلية, قطع دجاج وصلصة خاصة."
click at [710, 422] on textarea "بطاطا مقلية, قطع دجاج وصلصة خاصة." at bounding box center [781, 439] width 354 height 57
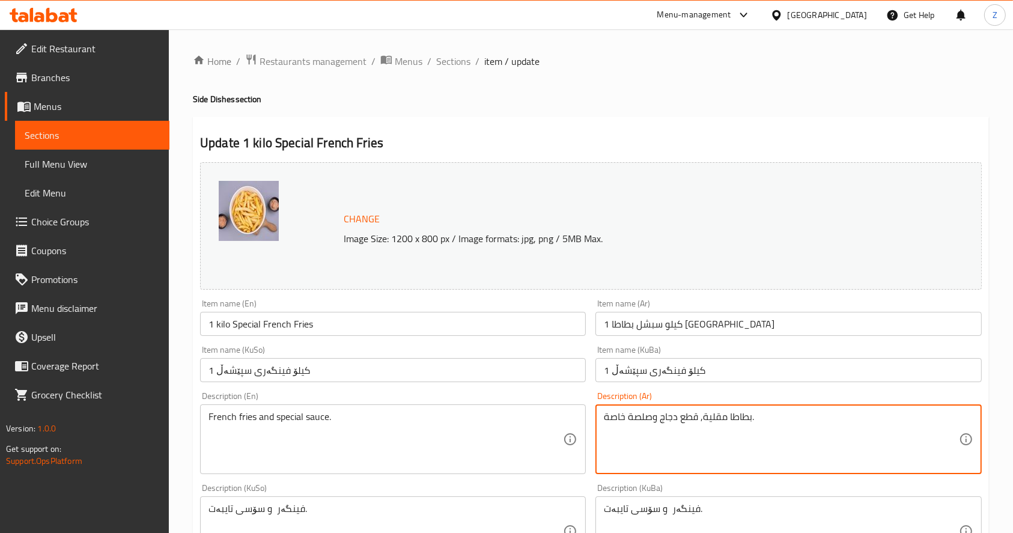
click at [672, 422] on textarea "بطاطا مقلية, قطع دجاج وصلصة خاصة." at bounding box center [781, 439] width 354 height 57
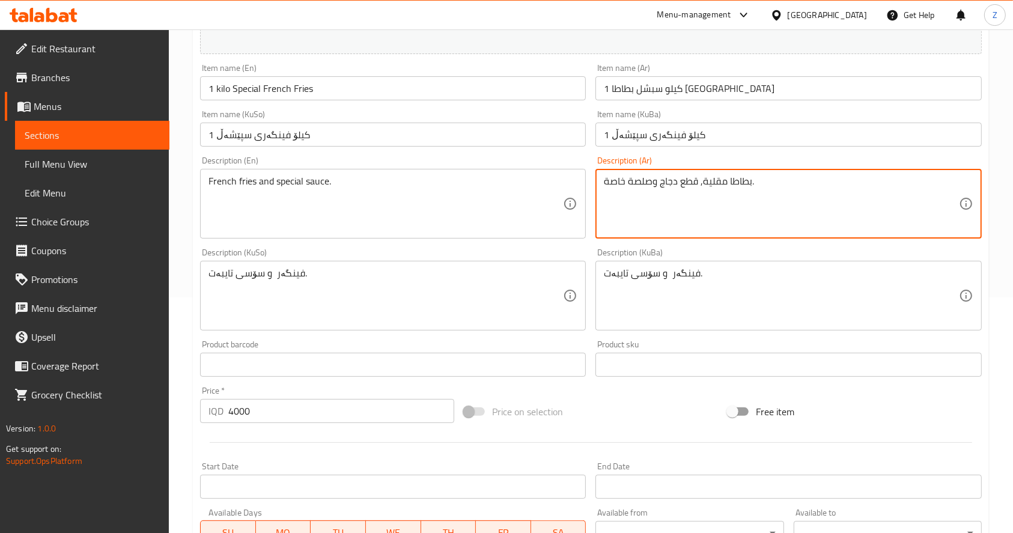
scroll to position [240, 0]
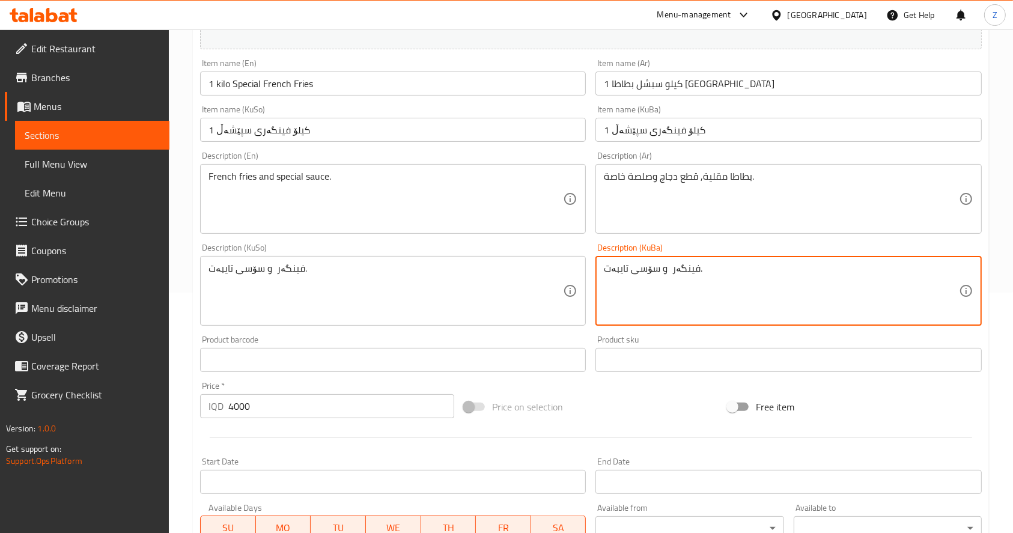
drag, startPoint x: 726, startPoint y: 268, endPoint x: 591, endPoint y: 270, distance: 134.6
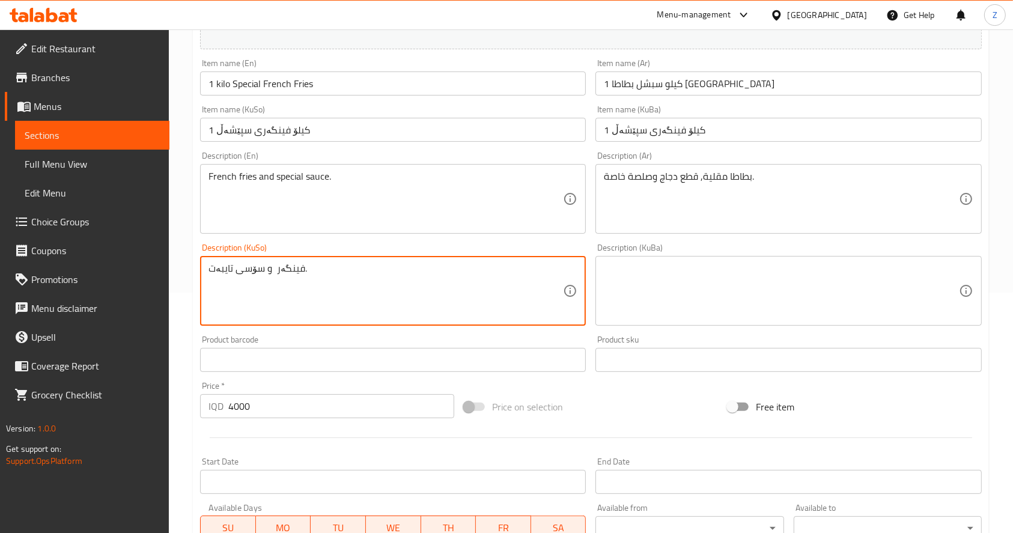
click at [418, 276] on textarea "فینگەر و سۆسی تایبەت." at bounding box center [385, 291] width 354 height 57
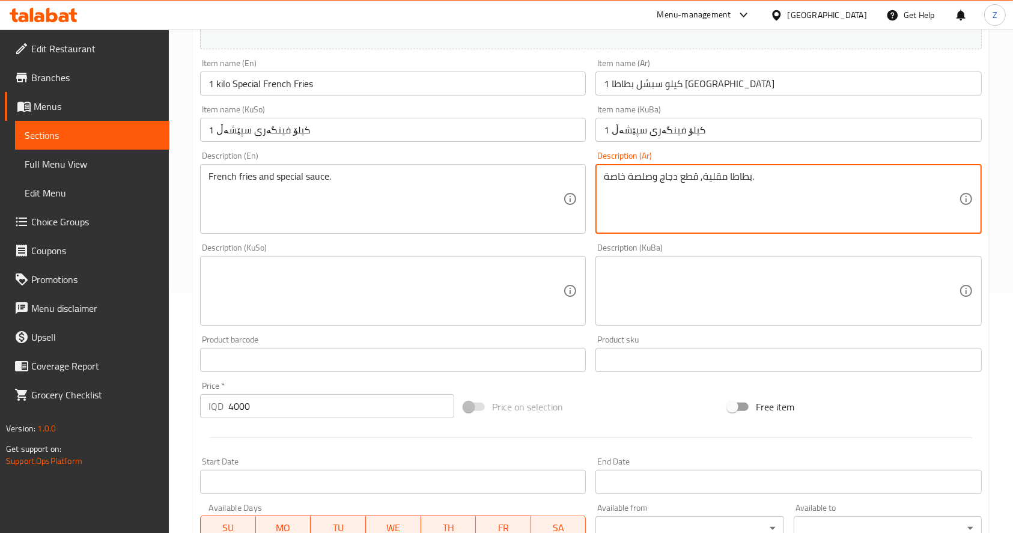
click at [379, 163] on div "Description (En) French fries and special sauce. Description (En)" at bounding box center [393, 192] width 386 height 82
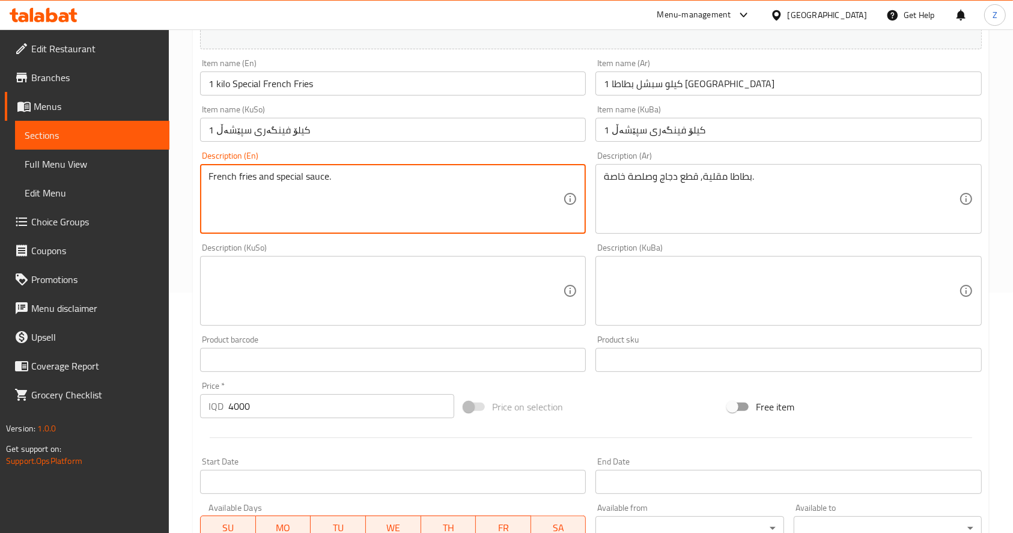
click at [347, 174] on textarea "French fries and special sauce." at bounding box center [385, 199] width 354 height 57
paste textarea ", chicken pieces"
click at [318, 190] on textarea "French fries, chicken pieces and special sauce." at bounding box center [385, 199] width 354 height 57
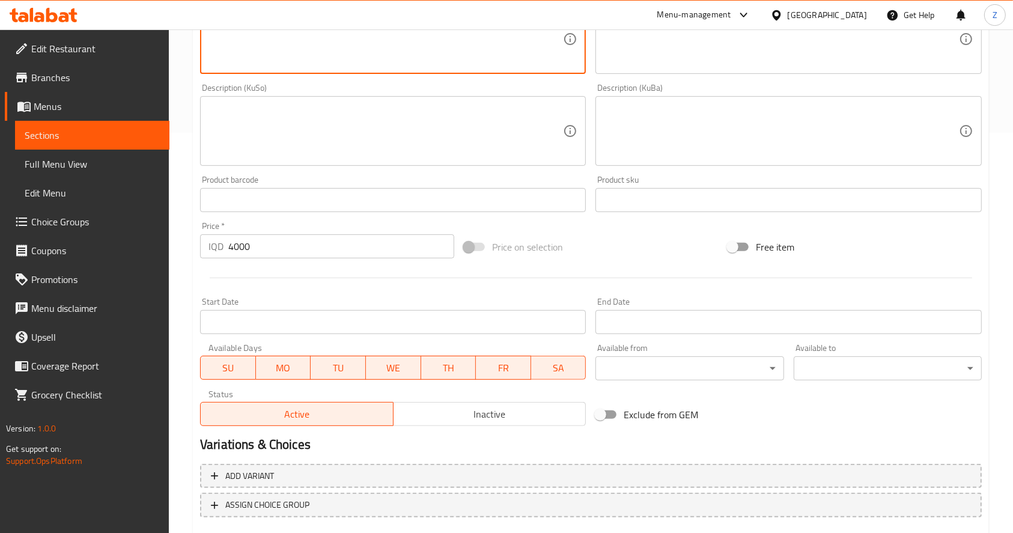
scroll to position [471, 0]
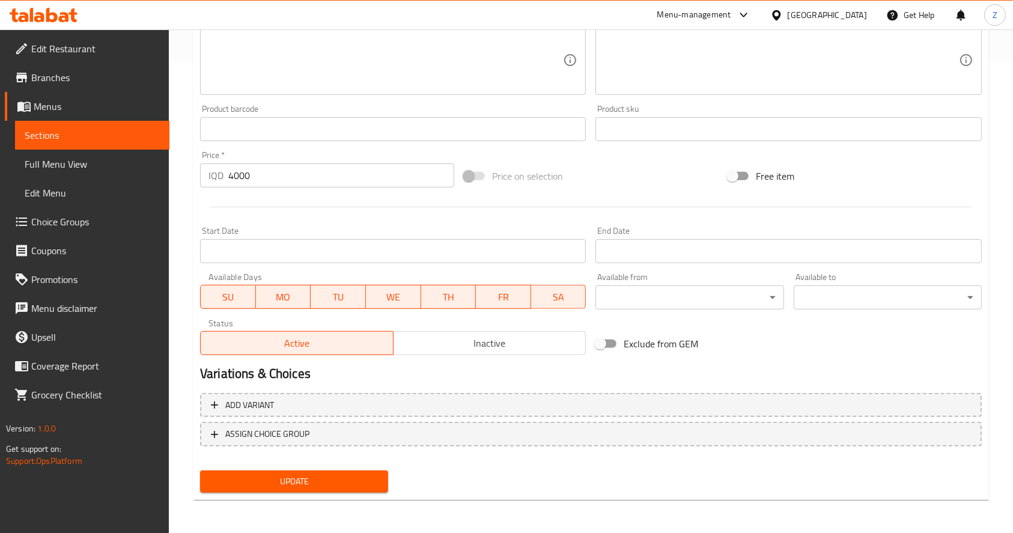
type textarea "French fries, chicken pieces and special sauce."
click at [329, 493] on div "Update" at bounding box center [294, 482] width 198 height 32
click at [326, 478] on span "Update" at bounding box center [294, 481] width 169 height 15
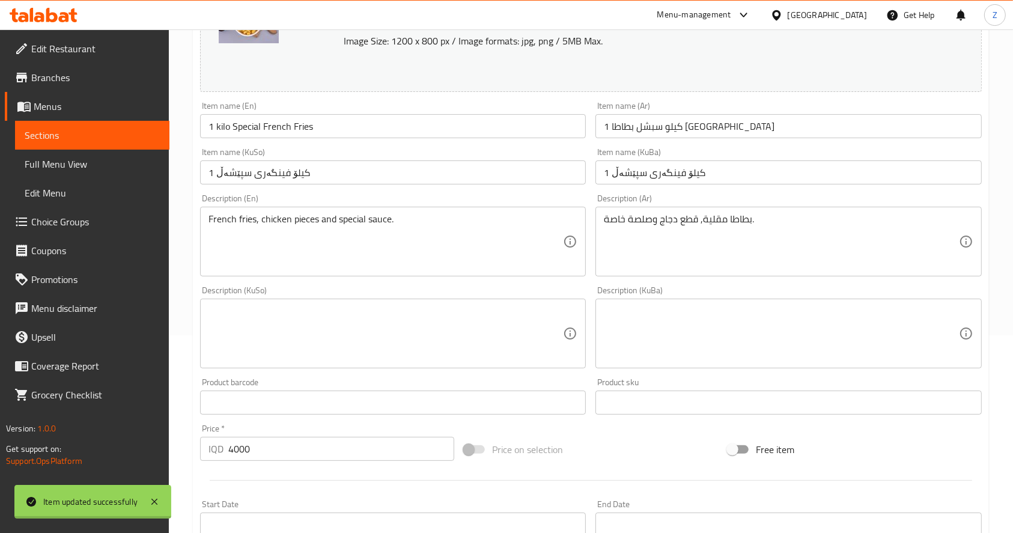
scroll to position [0, 0]
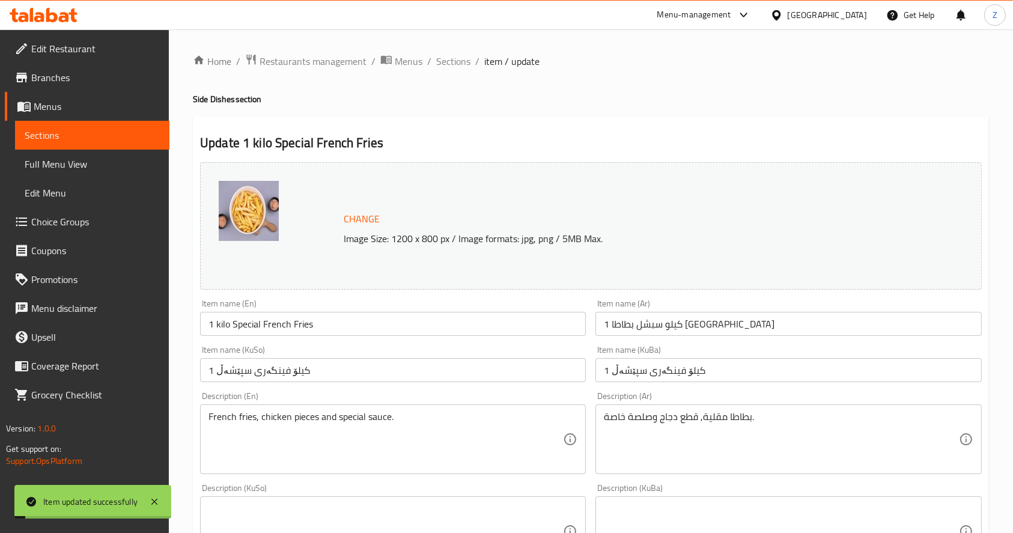
click at [437, 73] on div "Home / Restaurants management / Menus / Sections / item / update Side Dishes se…" at bounding box center [591, 516] width 796 height 927
click at [447, 63] on span "Sections" at bounding box center [453, 61] width 34 height 14
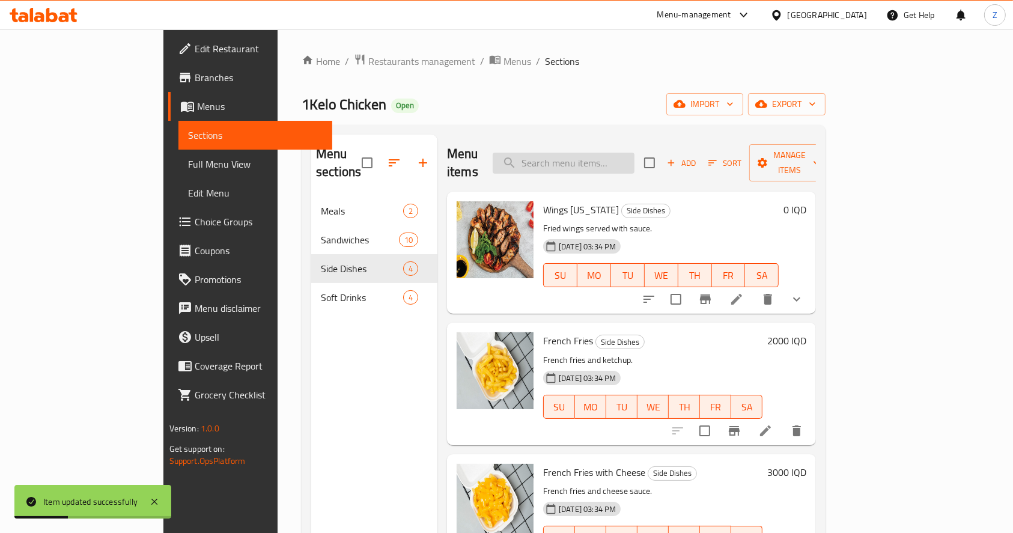
click at [595, 161] on input "search" at bounding box center [564, 163] width 142 height 21
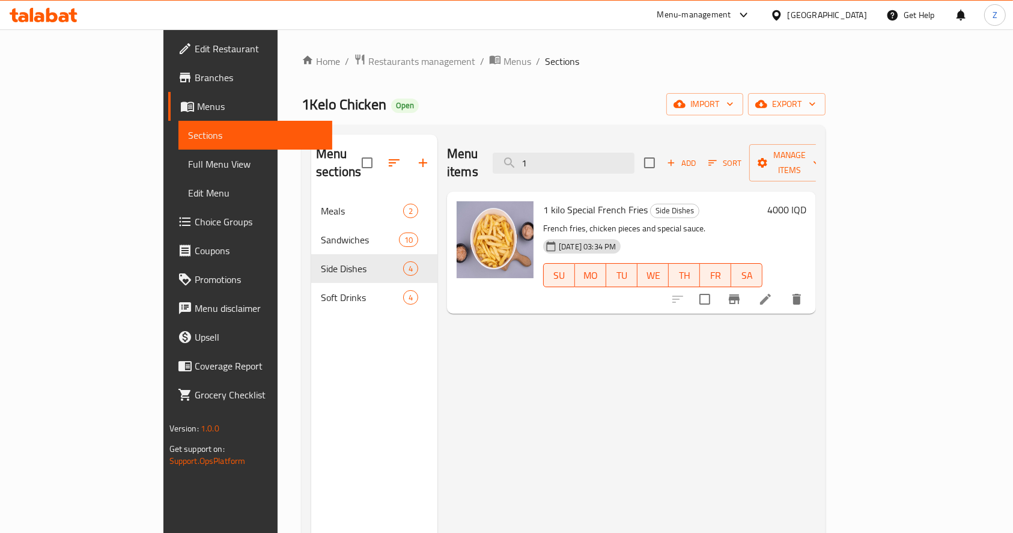
type input "1"
click at [782, 291] on li at bounding box center [766, 299] width 34 height 22
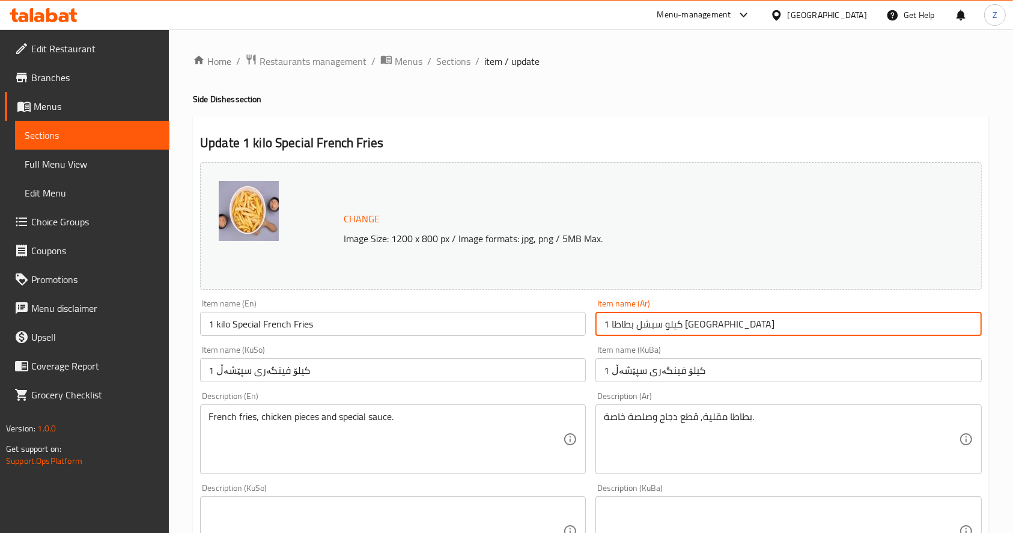
drag, startPoint x: 603, startPoint y: 325, endPoint x: 889, endPoint y: 324, distance: 285.4
click at [889, 324] on input "1 كيلو سبشل بطاطا [GEOGRAPHIC_DATA]" at bounding box center [788, 324] width 386 height 24
click at [621, 329] on input "سبشل 1Kilo" at bounding box center [788, 324] width 386 height 24
click at [636, 327] on input "1Kilo" at bounding box center [788, 324] width 386 height 24
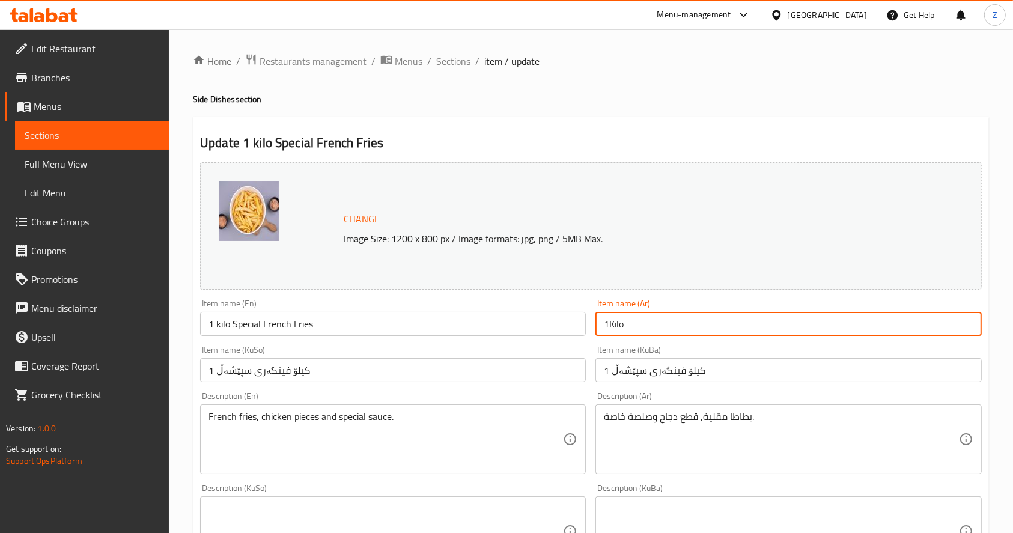
paste input "سبشل"
type input "1[PERSON_NAME]"
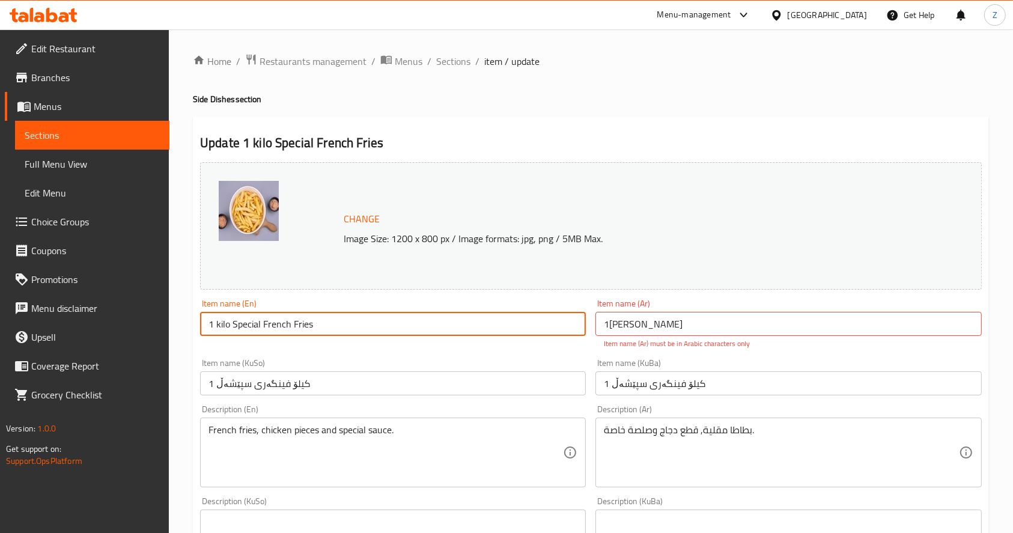
click at [379, 324] on input "1 kilo Special French Fries" at bounding box center [393, 324] width 386 height 24
drag, startPoint x: 260, startPoint y: 322, endPoint x: 457, endPoint y: 321, distance: 196.5
click at [457, 321] on input "1 kilo Special French Fries" at bounding box center [393, 324] width 386 height 24
click at [322, 318] on input "1 kilo Special" at bounding box center [393, 324] width 386 height 24
type input "1 kilo Special"
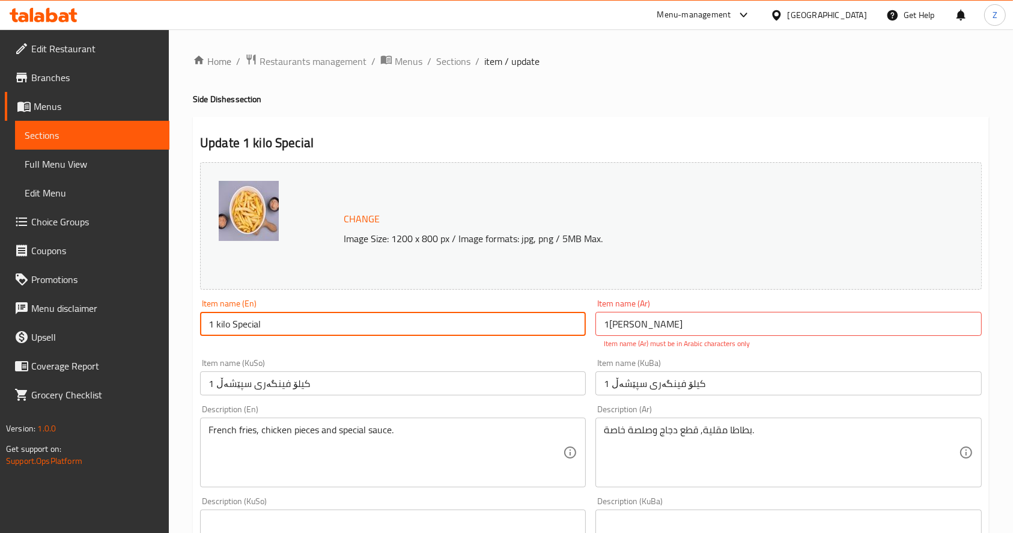
click at [234, 341] on div "Item name (En) 1 kilo Special Item name (En)" at bounding box center [392, 323] width 395 height 59
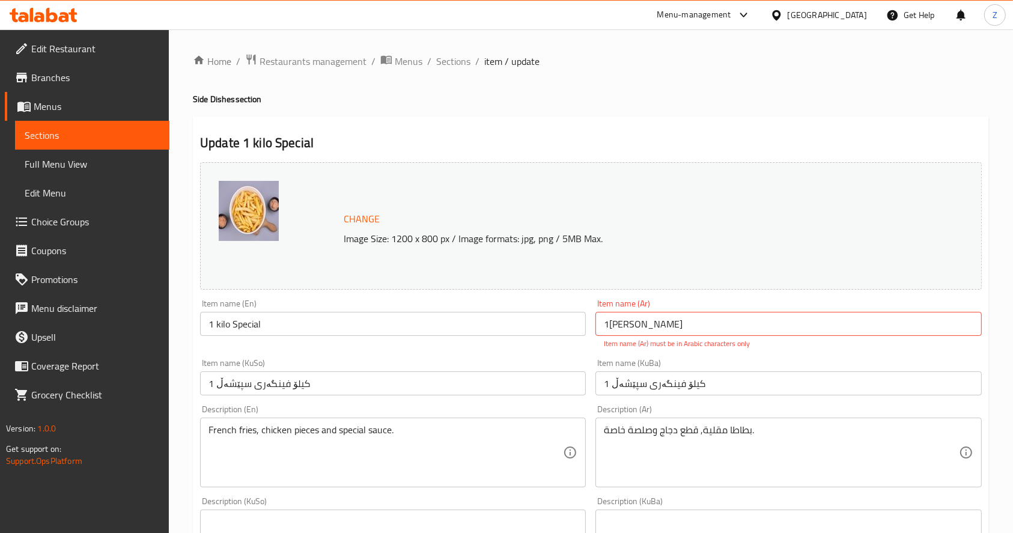
click at [255, 147] on h2 "Update 1 kilo Special" at bounding box center [591, 143] width 782 height 18
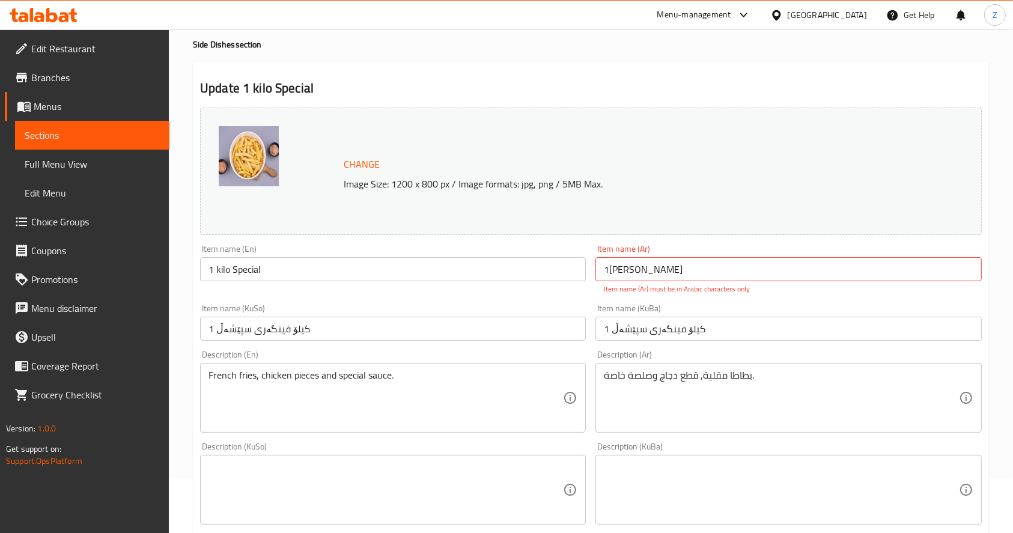
scroll to position [80, 0]
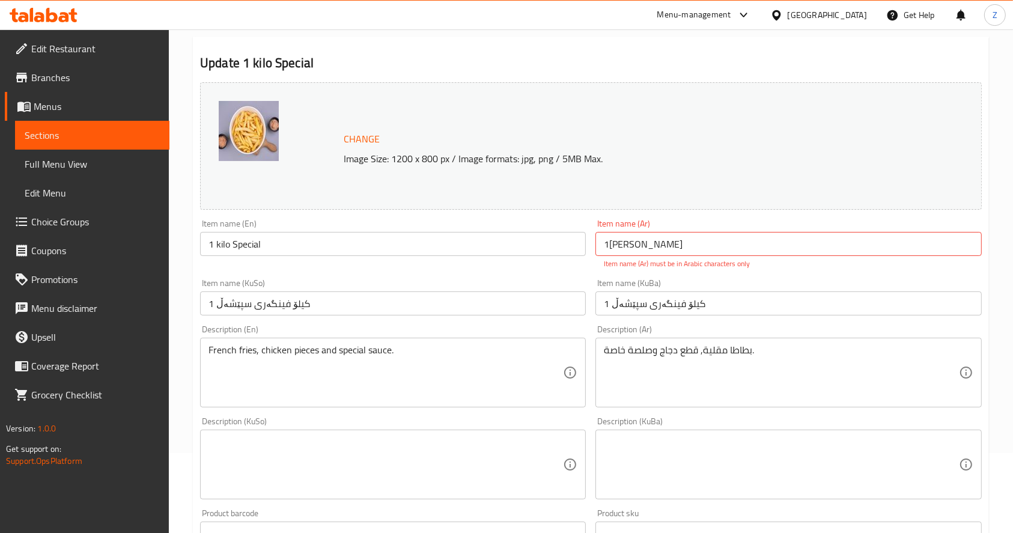
click at [698, 264] on p "Item name (Ar) must be in Arabic characters only" at bounding box center [788, 263] width 369 height 11
click at [691, 272] on div "Item name (Ar) 1[PERSON_NAME] Item name (Ar) Item name (Ar) must be in Arabic c…" at bounding box center [788, 243] width 395 height 59
click at [631, 243] on input "1[PERSON_NAME]" at bounding box center [788, 244] width 386 height 24
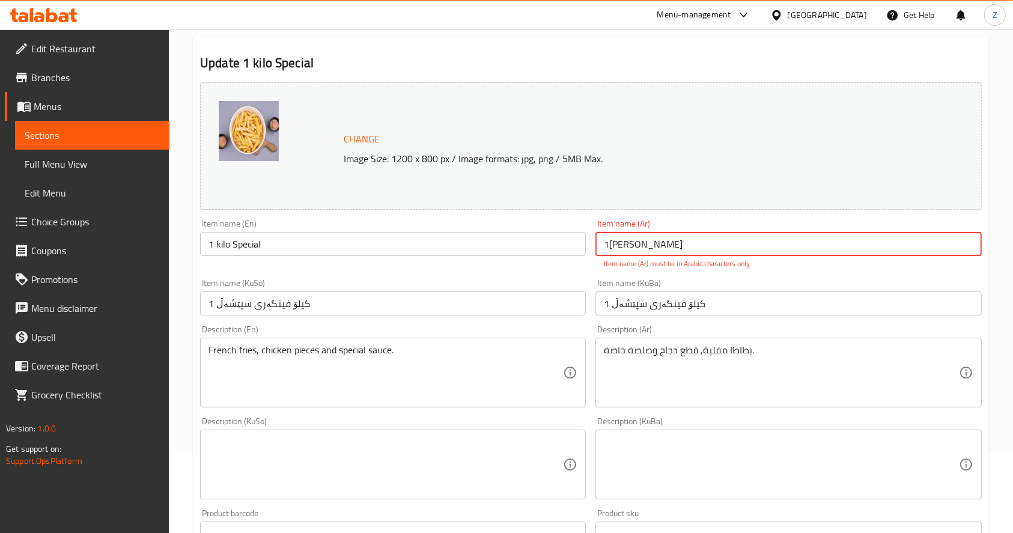
click at [614, 243] on input "1[PERSON_NAME]" at bounding box center [788, 244] width 386 height 24
drag, startPoint x: 623, startPoint y: 245, endPoint x: 574, endPoint y: 244, distance: 48.7
click at [574, 244] on div "Change Image Size: 1200 x 800 px / Image formats: jpg, png / 5MB Max. Item name…" at bounding box center [590, 421] width 791 height 687
drag, startPoint x: 652, startPoint y: 252, endPoint x: 589, endPoint y: 252, distance: 63.1
click at [589, 252] on div "Change Image Size: 1200 x 800 px / Image formats: jpg, png / 5MB Max. Item name…" at bounding box center [590, 421] width 791 height 687
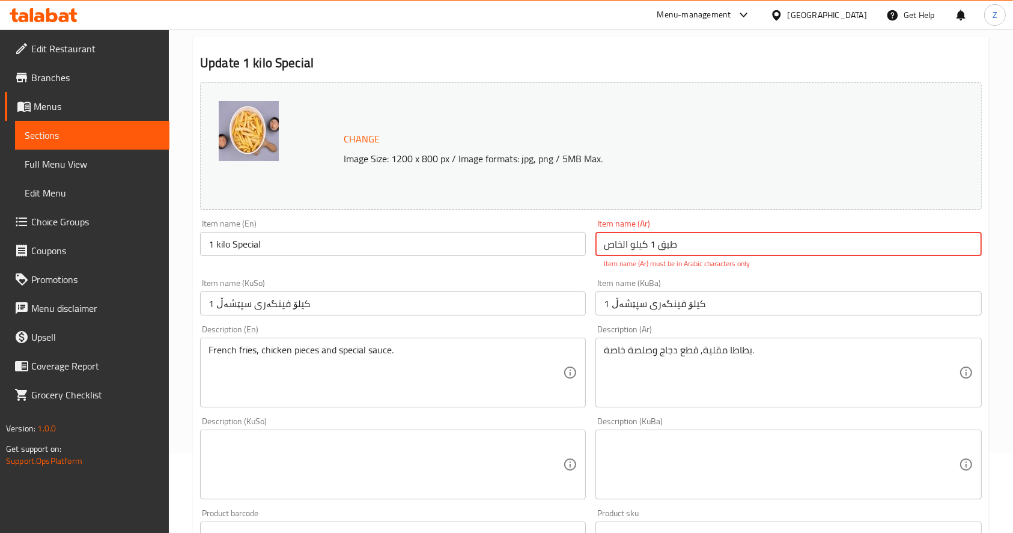
type input "طبق 1 كيلو الخاص"
click at [529, 264] on div "Change Image Size: 1200 x 800 px / Image formats: jpg, png / 5MB Max. Item name…" at bounding box center [590, 421] width 791 height 687
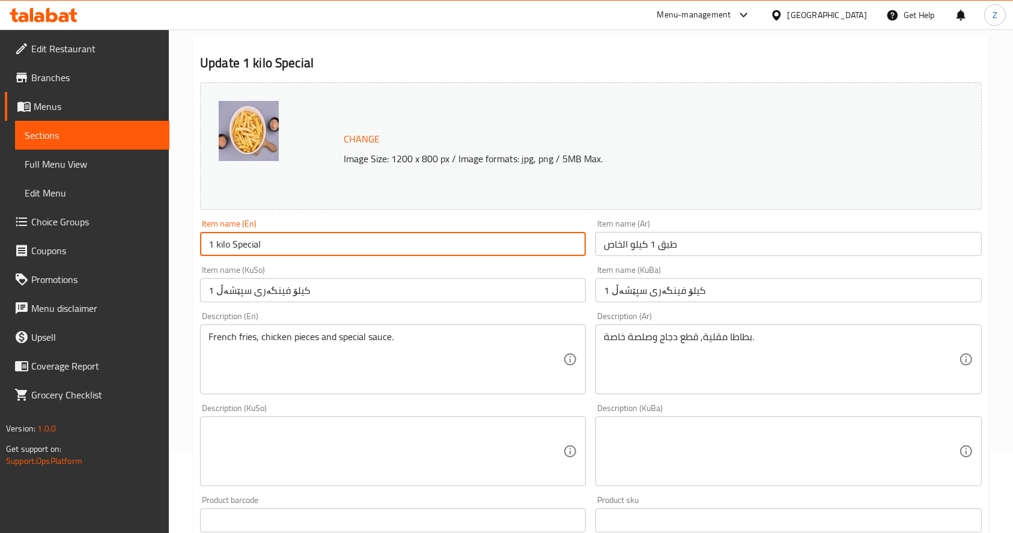
click at [301, 247] on input "1 kilo Special" at bounding box center [393, 244] width 386 height 24
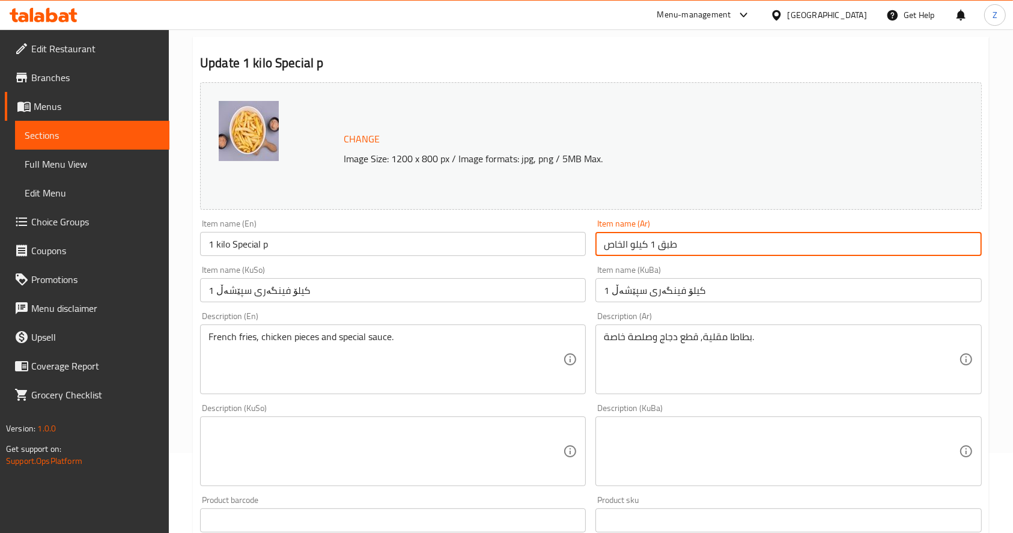
drag, startPoint x: 709, startPoint y: 239, endPoint x: 559, endPoint y: 253, distance: 150.8
click at [559, 253] on div "Change Image Size: 1200 x 800 px / Image formats: jpg, png / 5MB Max. Item name…" at bounding box center [590, 415] width 791 height 674
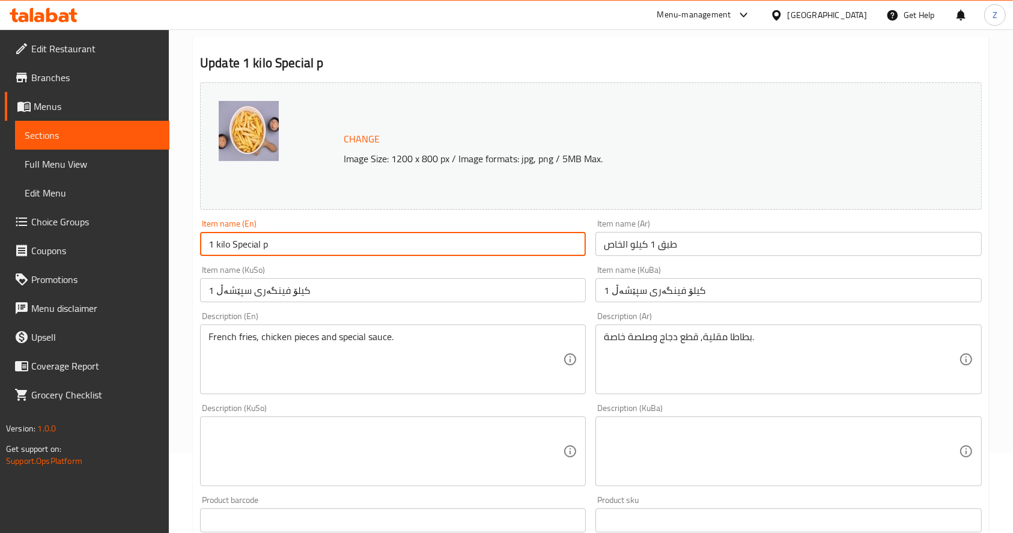
drag, startPoint x: 304, startPoint y: 236, endPoint x: 159, endPoint y: 248, distance: 145.8
click at [160, 245] on div "Edit Restaurant Branches Menus Sections Full Menu View Edit Menu Choice Groups …" at bounding box center [506, 437] width 1013 height 975
paste input "special plate"
click at [216, 245] on input "1 kilo special plate" at bounding box center [393, 244] width 386 height 24
click at [236, 242] on input "1 Kilo special plate" at bounding box center [393, 244] width 386 height 24
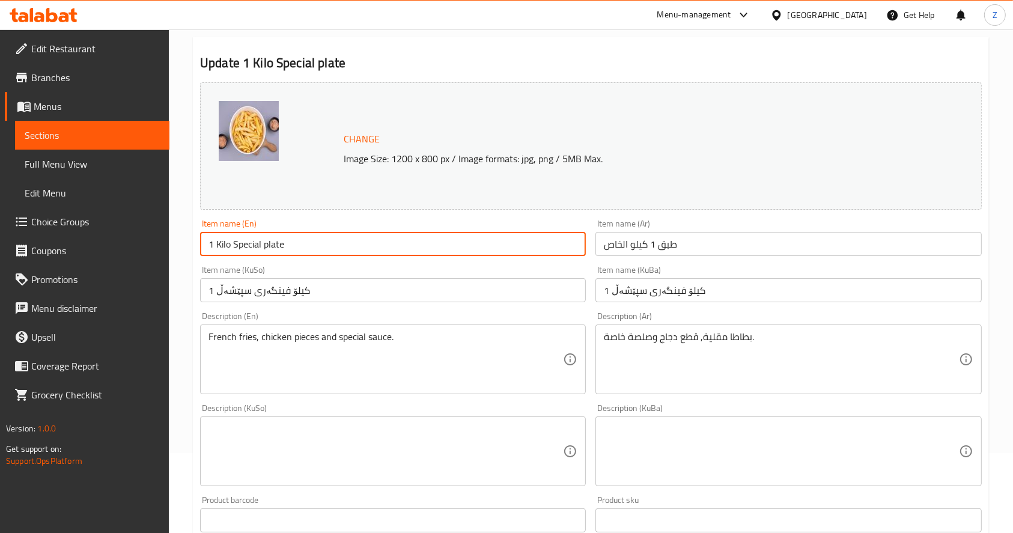
click at [263, 248] on input "1 Kilo Special plate" at bounding box center [393, 244] width 386 height 24
type input "1 Kilo Special Plate"
click at [400, 392] on div "French fries, chicken pieces and special sauce. Description (En)" at bounding box center [393, 359] width 386 height 70
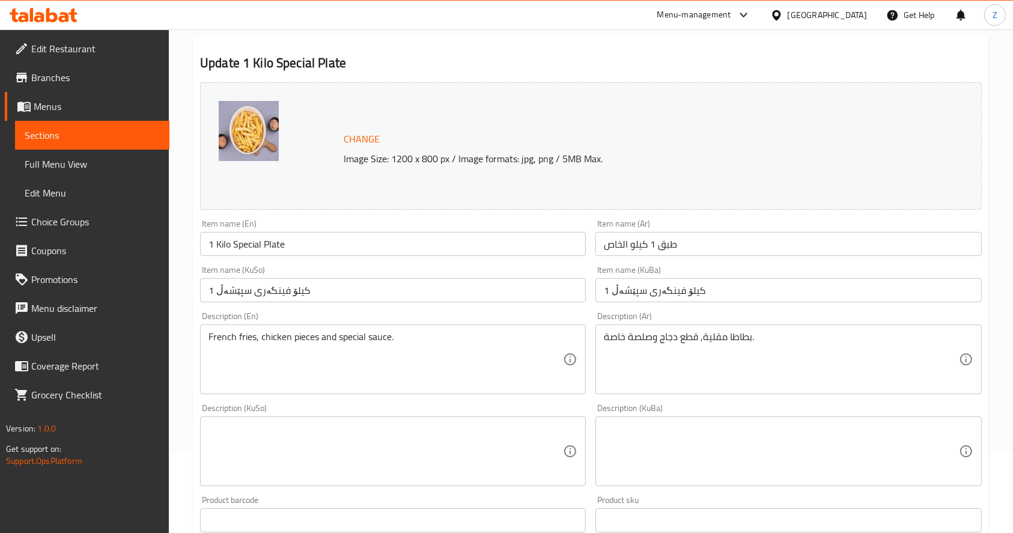
click at [399, 416] on div "Description (KuSo) Description (KuSo)" at bounding box center [393, 445] width 386 height 82
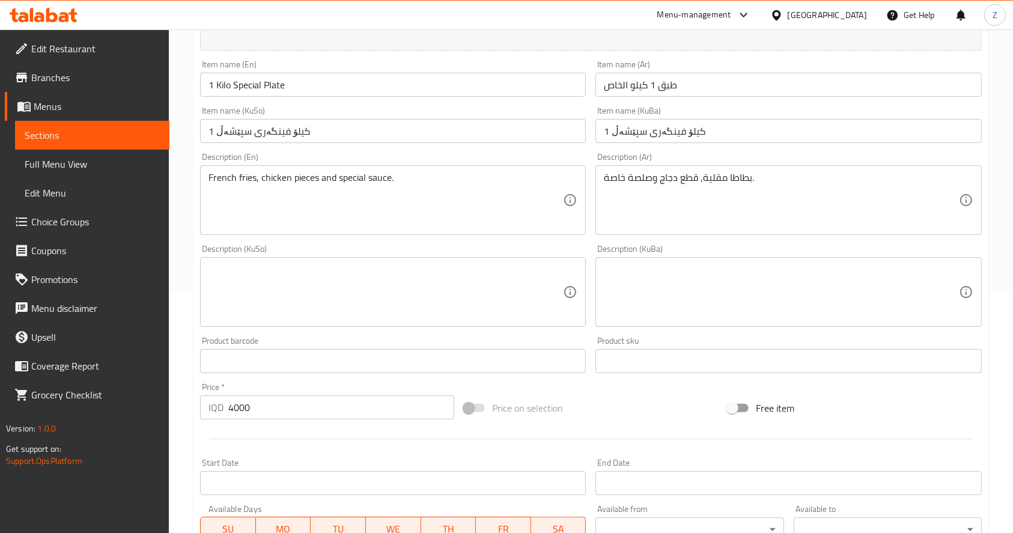
scroll to position [240, 0]
click at [759, 114] on div "Item name (KuBa) 1 کیلۆ فینگەری سپێشەڵ Item name (KuBa)" at bounding box center [788, 123] width 386 height 37
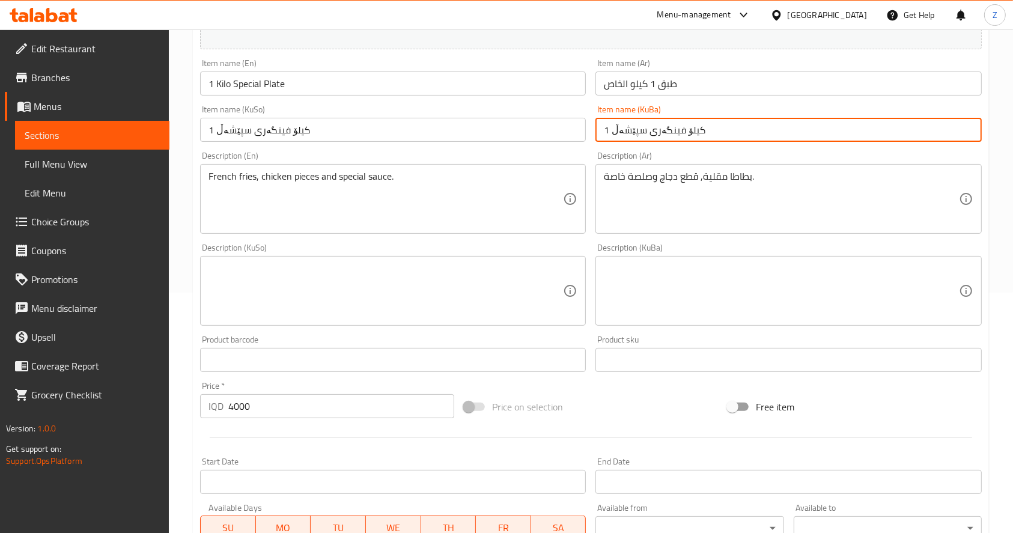
drag, startPoint x: 638, startPoint y: 150, endPoint x: 562, endPoint y: 163, distance: 77.4
click at [562, 163] on div "Change Image Size: 1200 x 800 px / Image formats: jpg, png / 5MB Max. Item name…" at bounding box center [590, 254] width 791 height 674
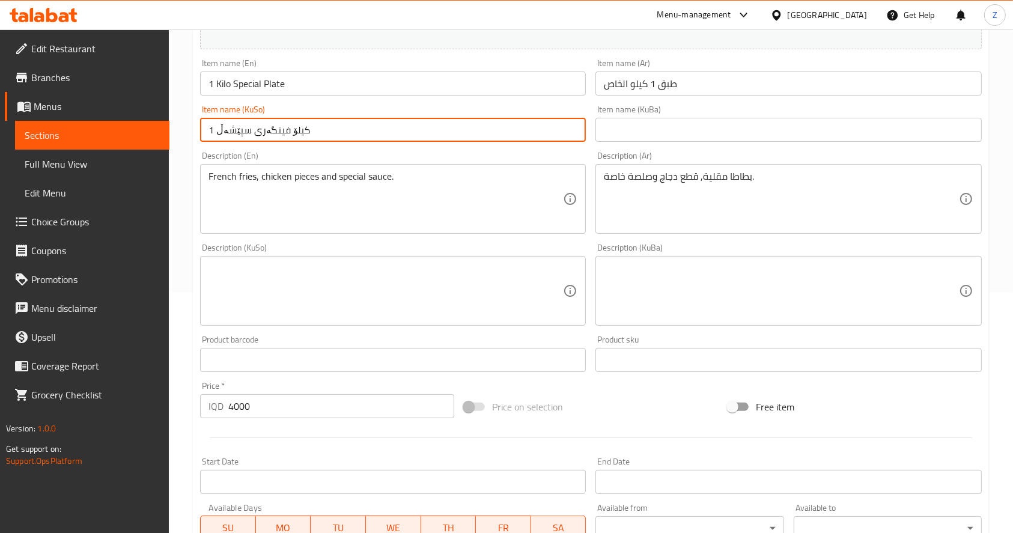
drag, startPoint x: 362, startPoint y: 124, endPoint x: 152, endPoint y: 134, distance: 209.9
click at [144, 133] on div "Edit Restaurant Branches Menus Sections Full Menu View Edit Menu Choice Groups …" at bounding box center [506, 276] width 1013 height 975
drag, startPoint x: 447, startPoint y: 260, endPoint x: 447, endPoint y: 267, distance: 7.2
click at [447, 260] on div "Description (KuSo)" at bounding box center [393, 291] width 386 height 70
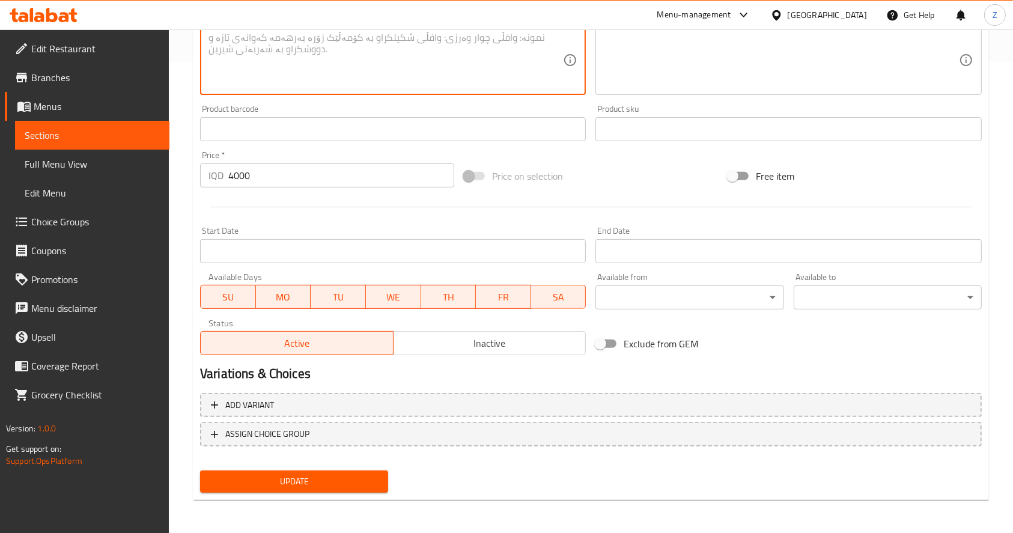
click at [336, 474] on span "Update" at bounding box center [294, 481] width 169 height 15
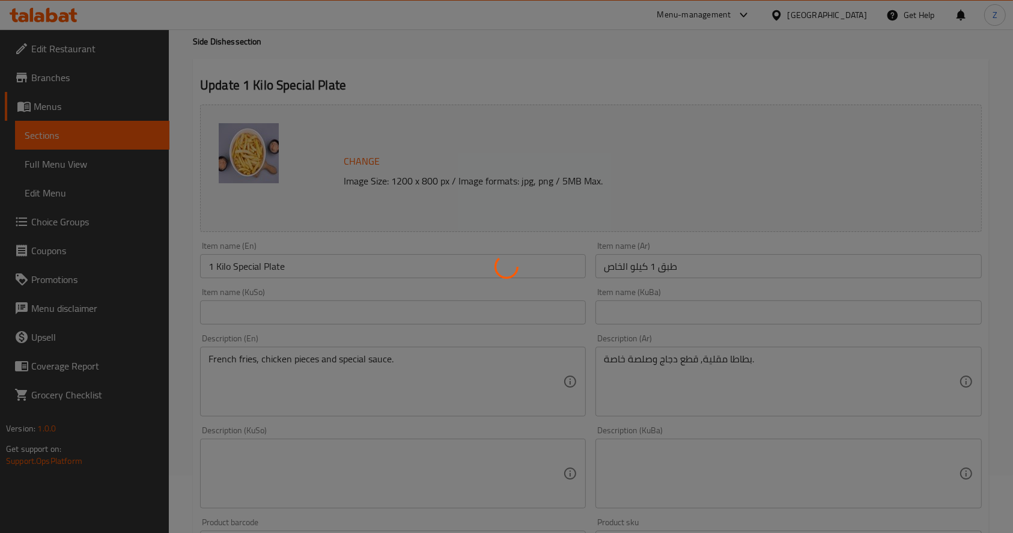
scroll to position [0, 0]
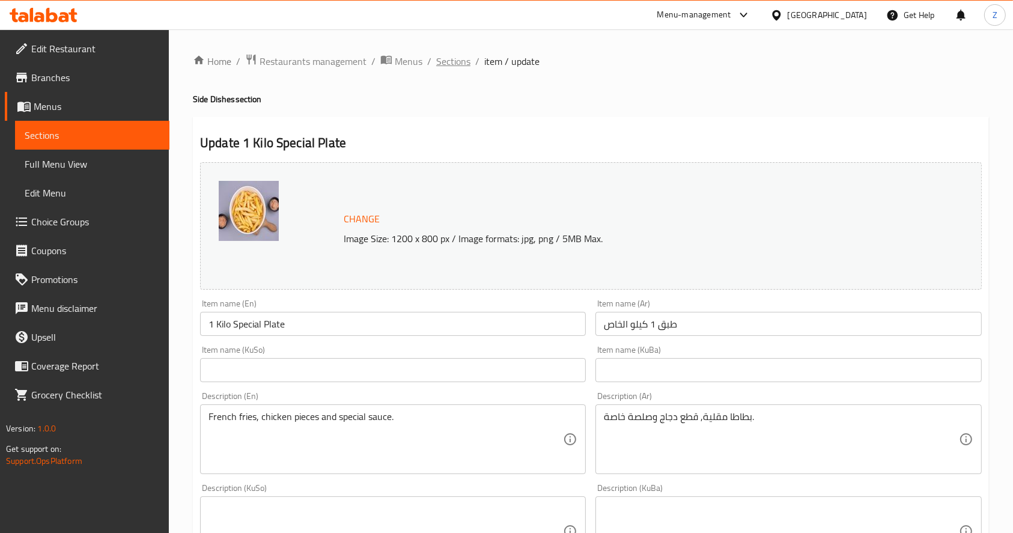
click at [456, 64] on span "Sections" at bounding box center [453, 61] width 34 height 14
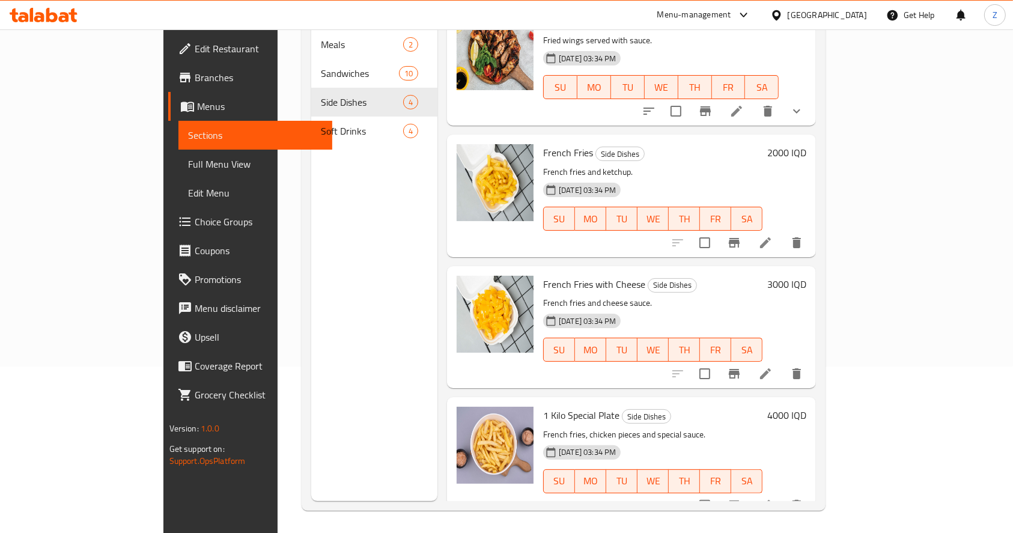
scroll to position [168, 0]
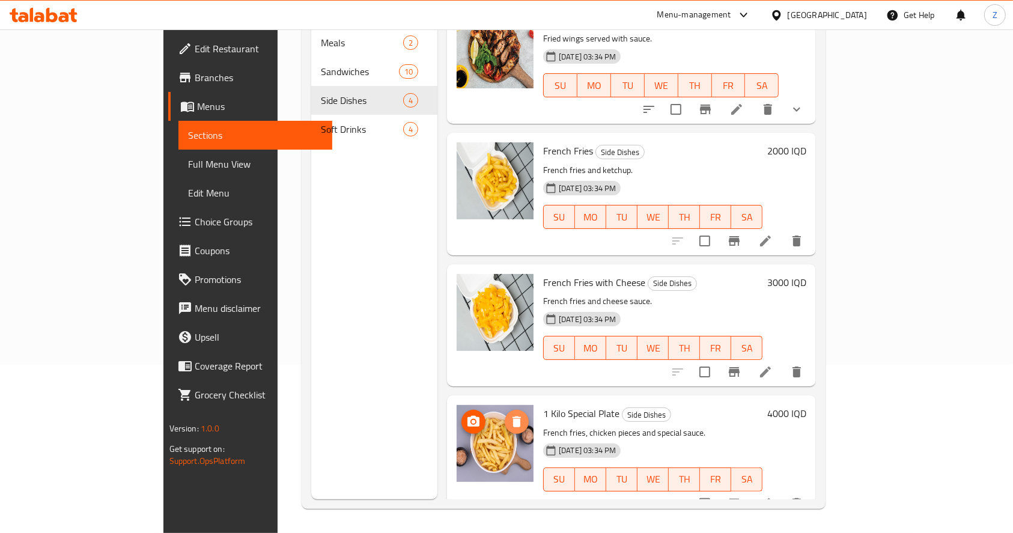
click at [513, 416] on icon "delete image" at bounding box center [517, 421] width 8 height 11
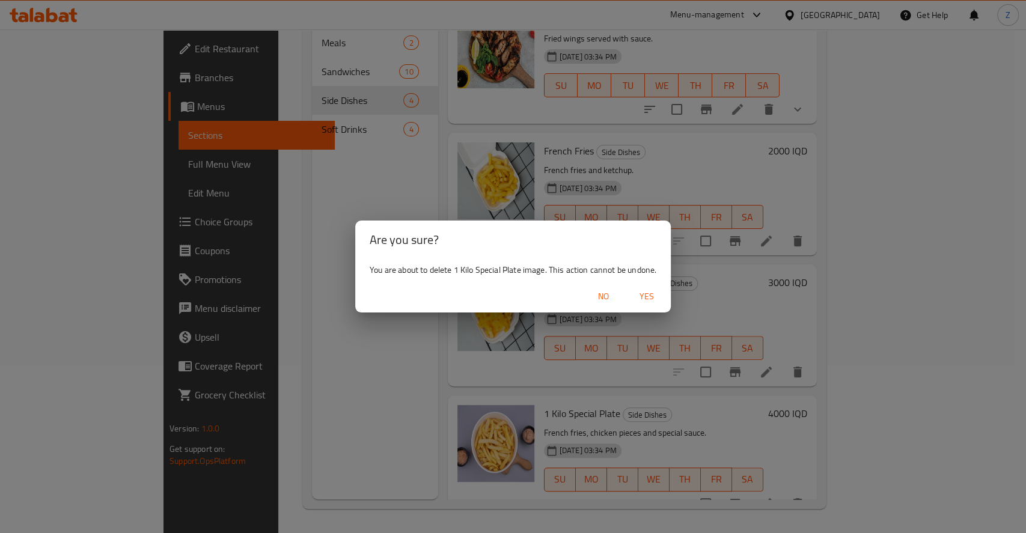
click at [642, 295] on span "Yes" at bounding box center [646, 296] width 29 height 15
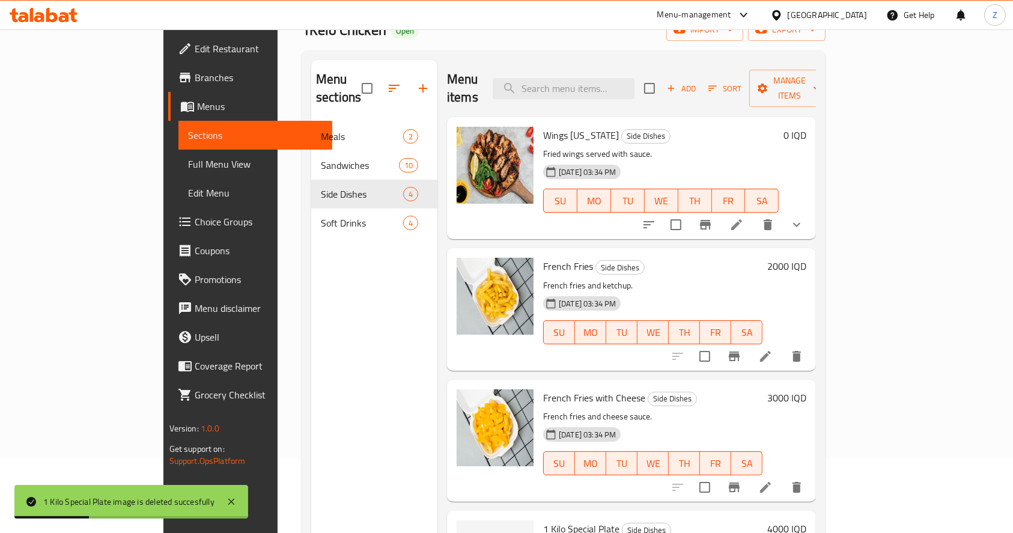
scroll to position [0, 0]
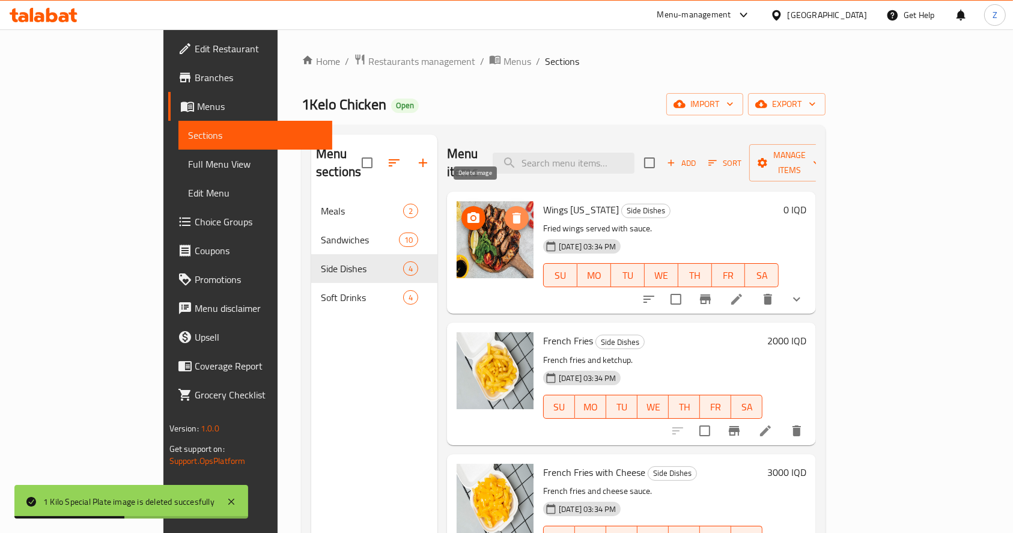
click at [505, 206] on button "delete image" at bounding box center [517, 218] width 24 height 24
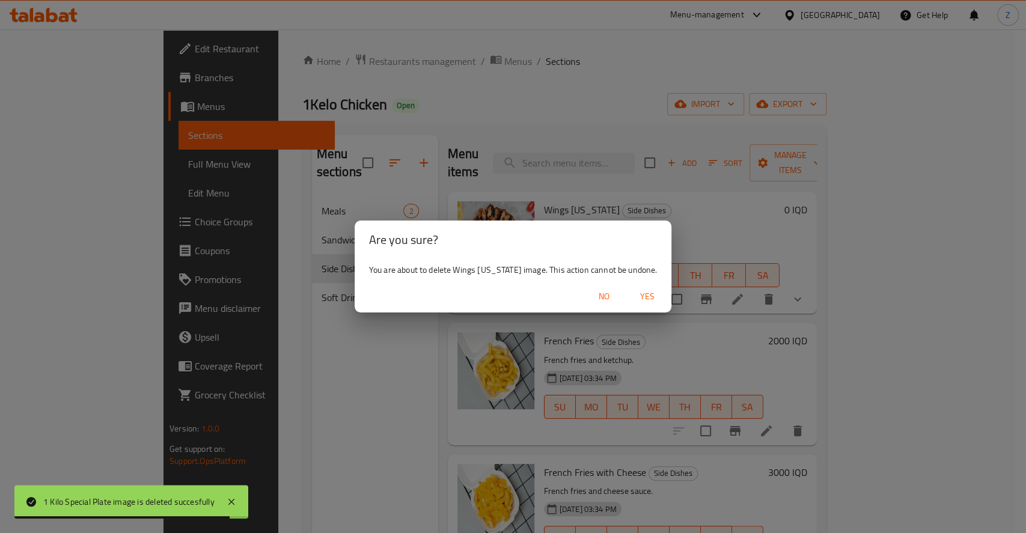
click at [638, 298] on span "Yes" at bounding box center [647, 296] width 29 height 15
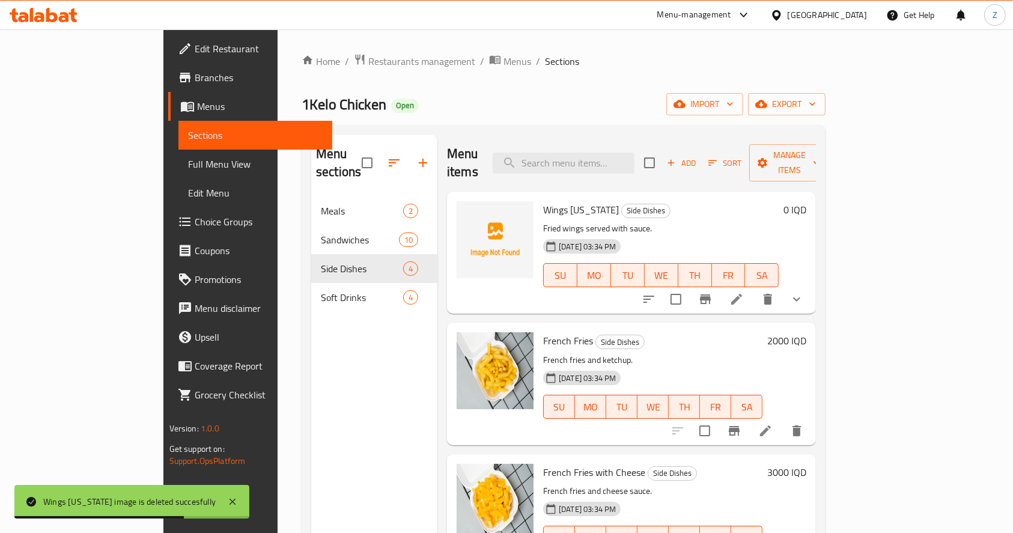
click at [317, 348] on div "Menu sections Meals 2 Sandwiches 10 Side Dishes 4 Soft Drinks 4" at bounding box center [374, 401] width 126 height 533
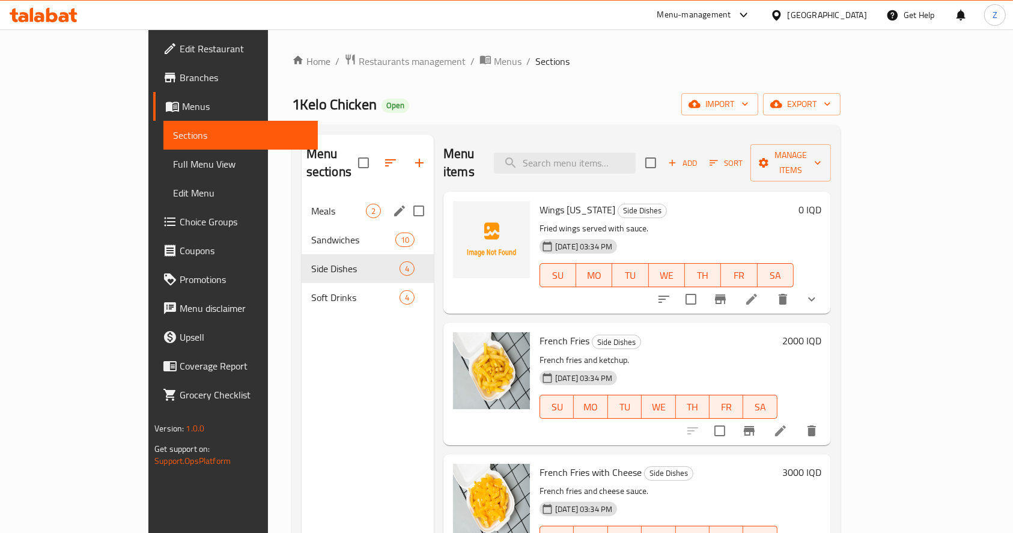
click at [311, 204] on span "Meals" at bounding box center [338, 211] width 55 height 14
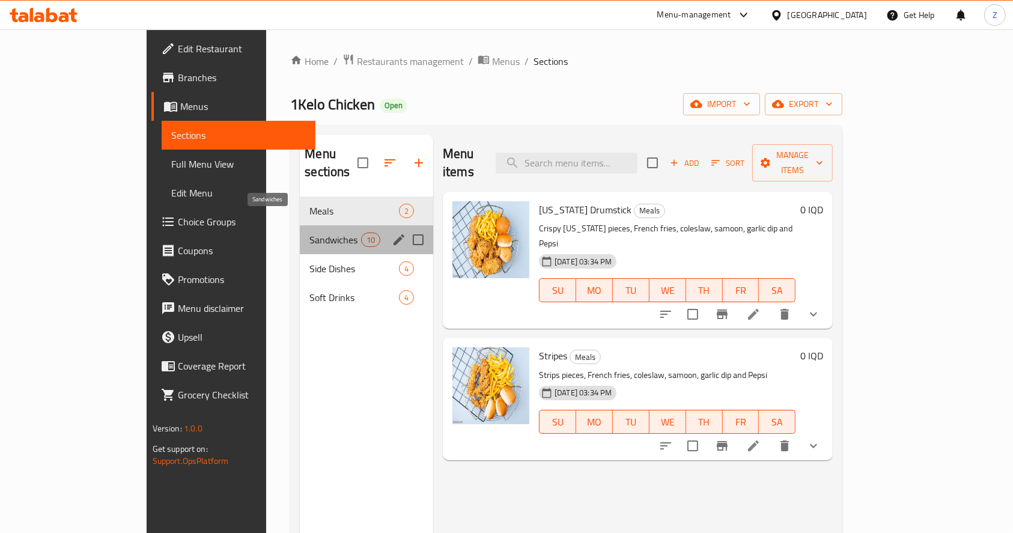
click at [309, 233] on span "Sandwiches" at bounding box center [334, 240] width 51 height 14
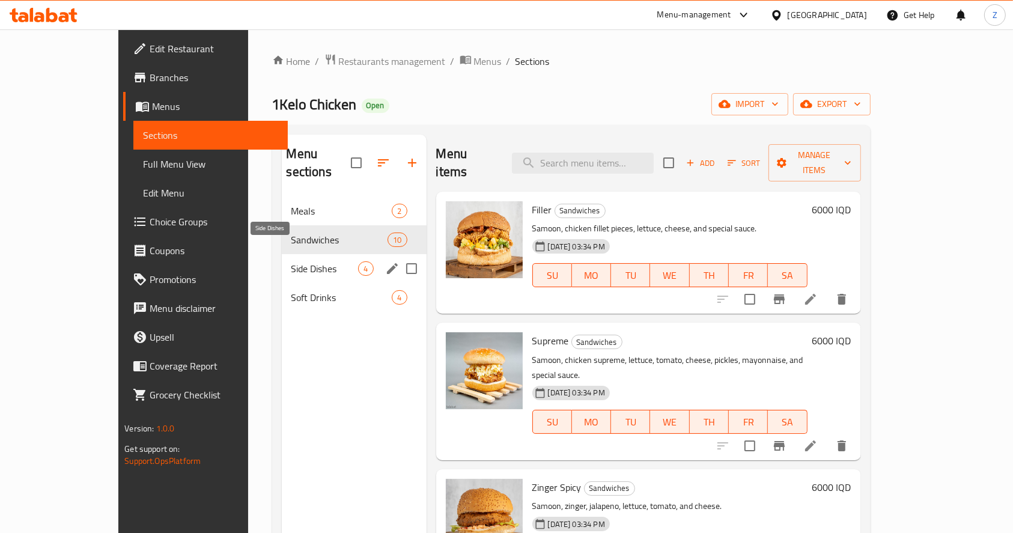
click at [291, 261] on span "Side Dishes" at bounding box center [324, 268] width 67 height 14
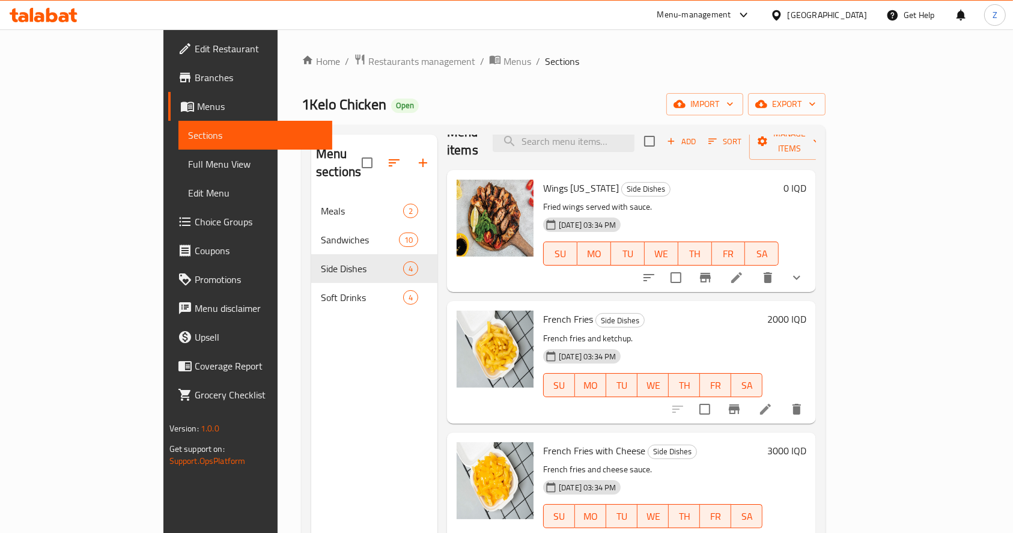
scroll to position [168, 0]
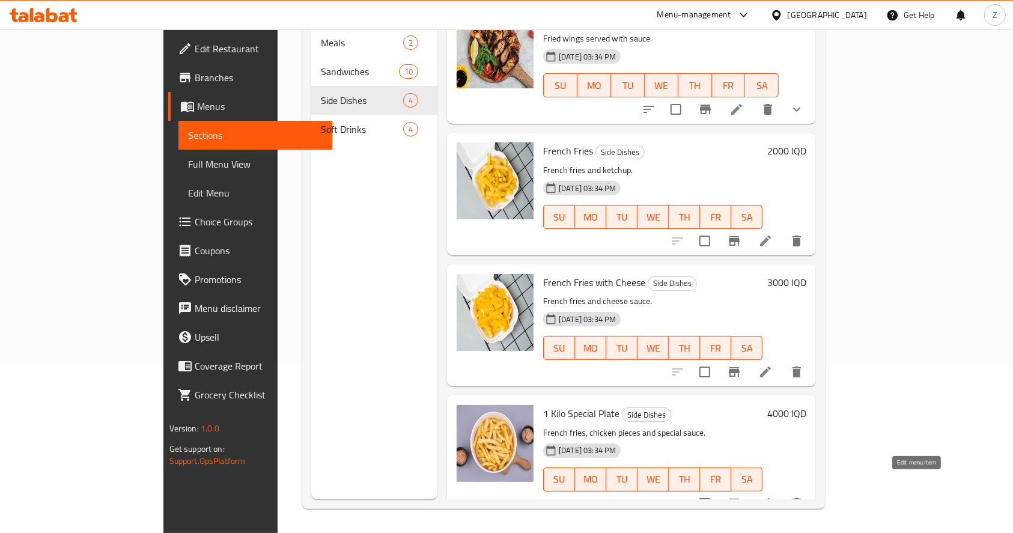
click at [771, 498] on icon at bounding box center [765, 503] width 11 height 11
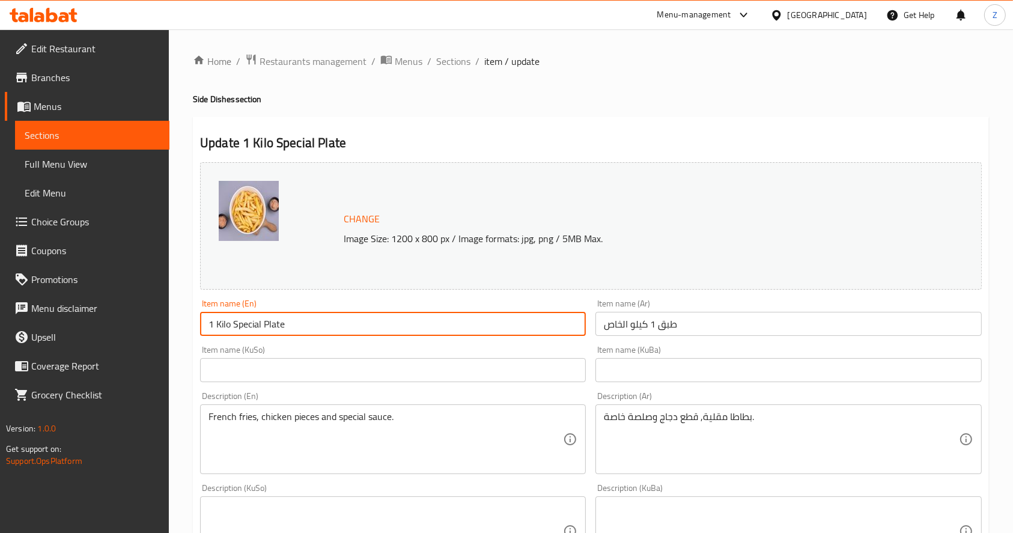
click at [225, 327] on input "1 Kilo Special Plate" at bounding box center [393, 324] width 386 height 24
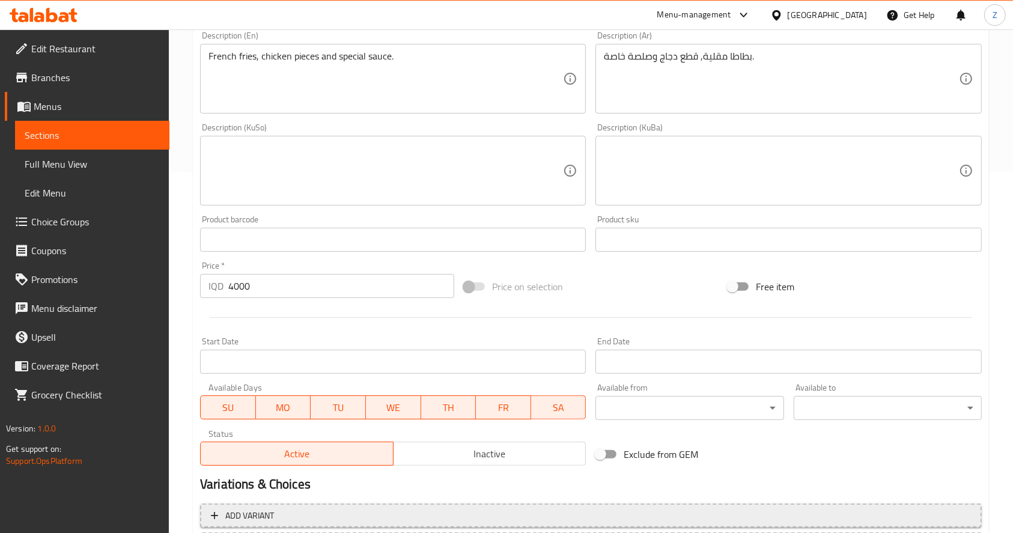
scroll to position [471, 0]
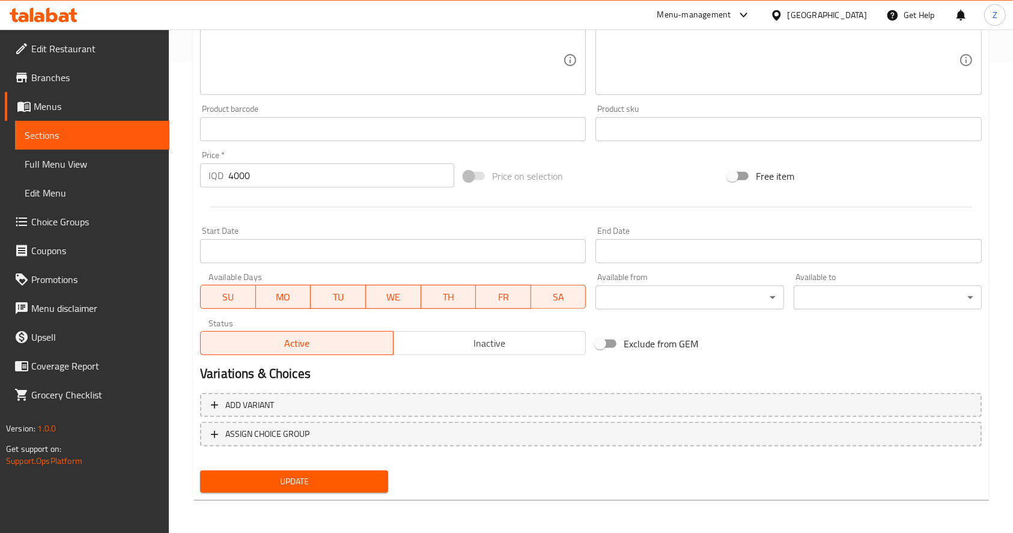
type input "1 Kelo Special Plate"
click at [323, 483] on span "Update" at bounding box center [294, 481] width 169 height 15
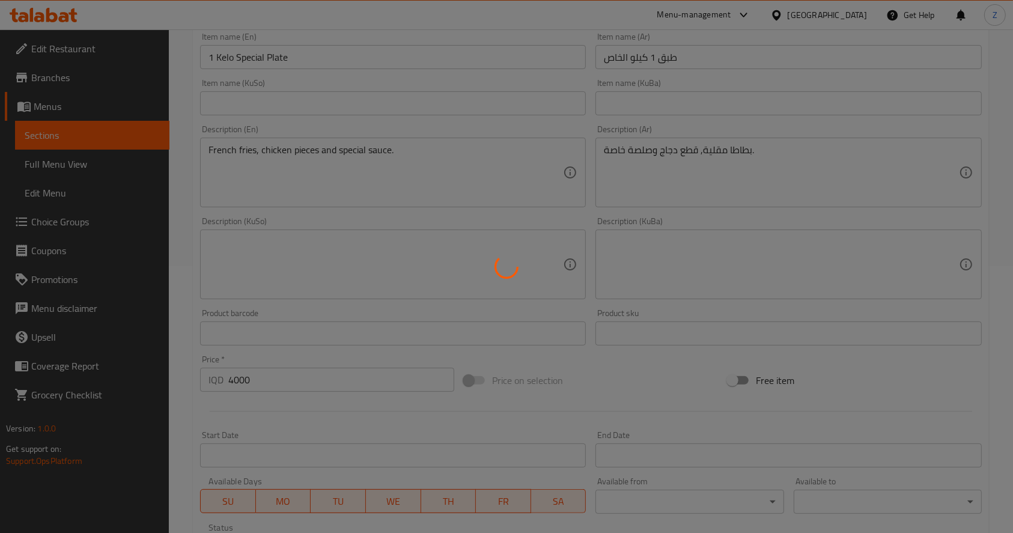
scroll to position [0, 0]
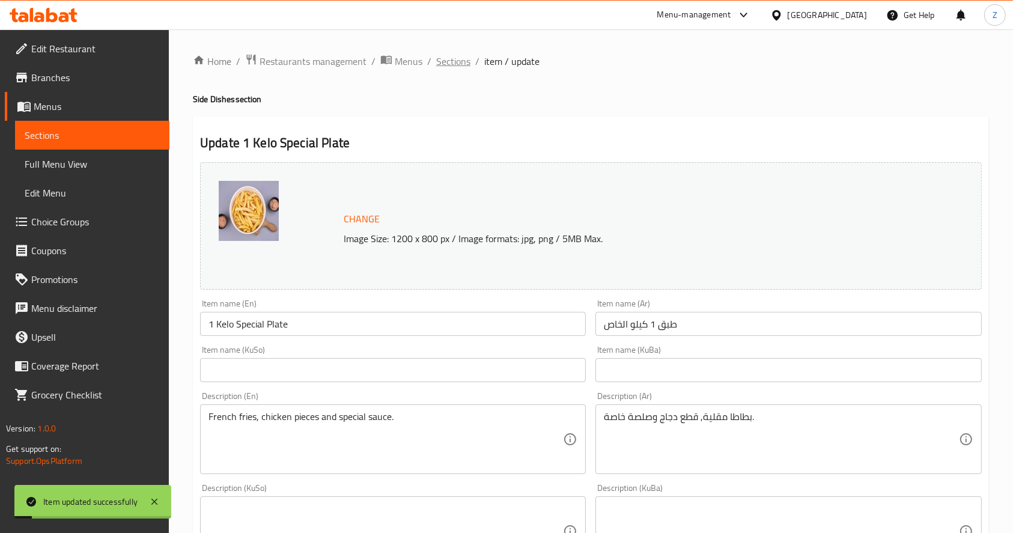
click at [458, 59] on span "Sections" at bounding box center [453, 61] width 34 height 14
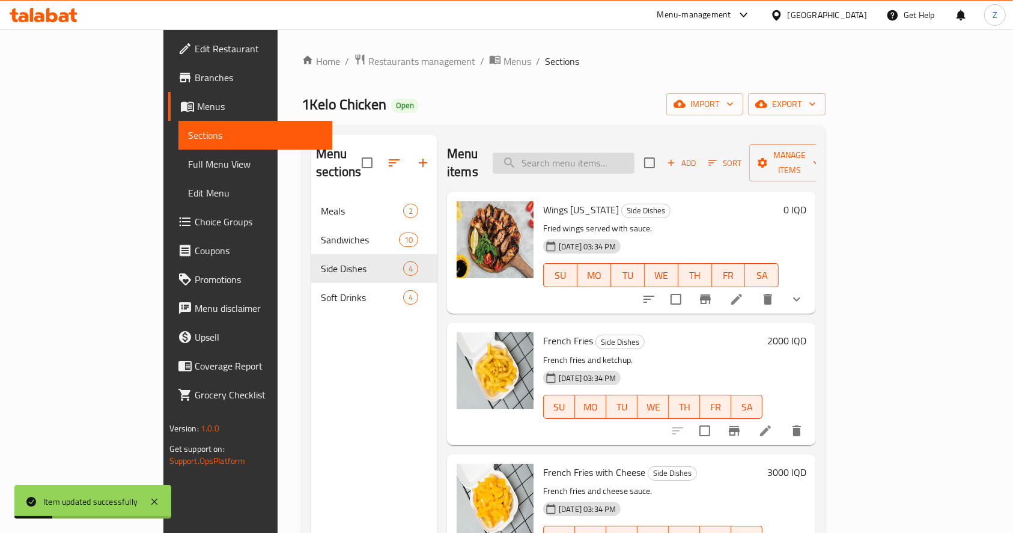
click at [587, 156] on input "search" at bounding box center [564, 163] width 142 height 21
click at [311, 356] on div "Menu sections Meals 2 Sandwiches 10 Side Dishes 4 Soft Drinks 4" at bounding box center [374, 401] width 126 height 533
